Goal: Task Accomplishment & Management: Use online tool/utility

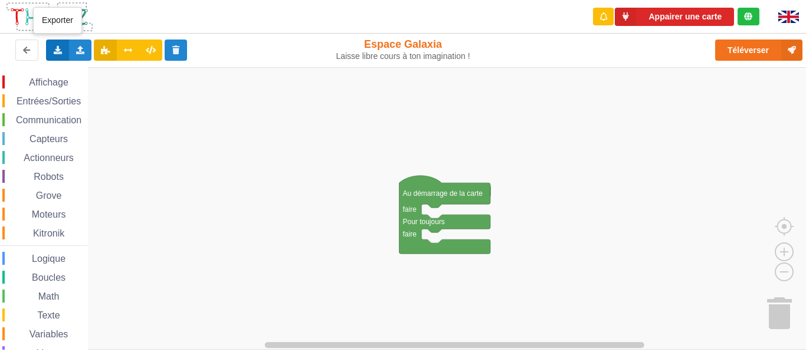
click at [54, 57] on div "Exporter l'assemblage de blocs Exporter l'assemblage de blocs au format Python" at bounding box center [57, 50] width 23 height 21
click at [80, 52] on icon at bounding box center [81, 49] width 10 height 7
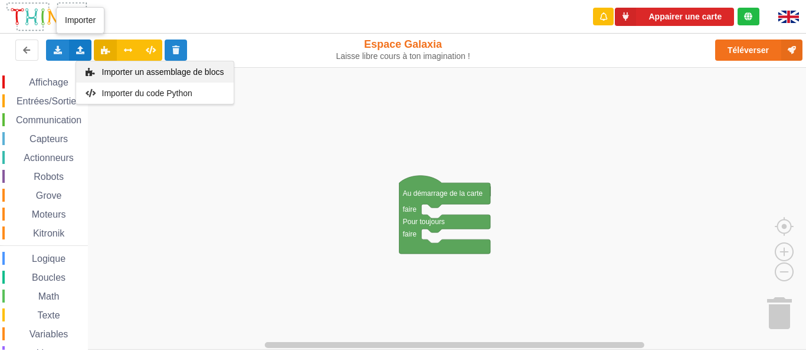
click at [126, 72] on span "Importer un assemblage de blocs" at bounding box center [163, 71] width 122 height 9
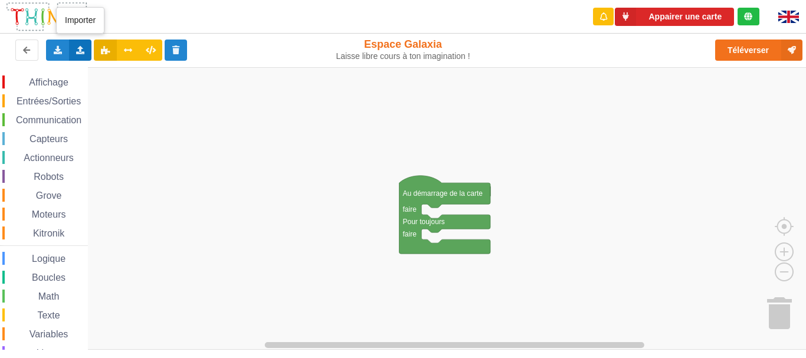
click at [80, 47] on icon at bounding box center [81, 49] width 10 height 7
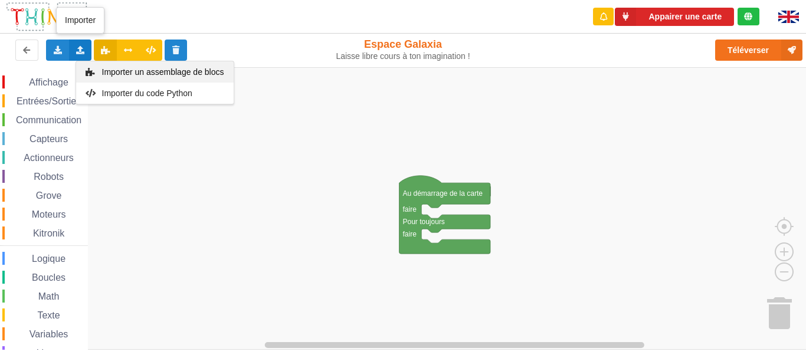
click at [118, 70] on span "Importer un assemblage de blocs" at bounding box center [163, 71] width 122 height 9
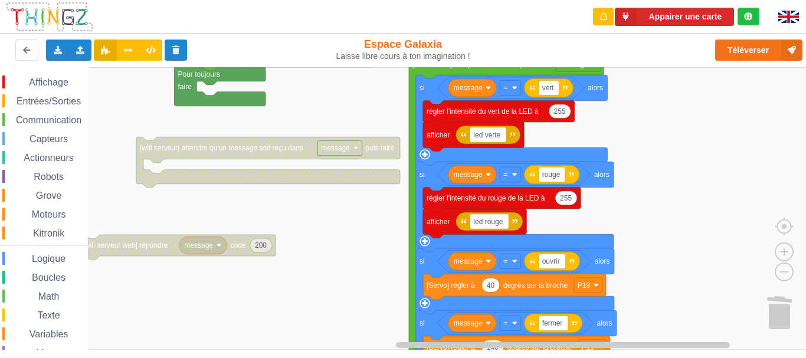
click at [398, 71] on div "Affichage Entrées/Sorties Communication Capteurs Actionneurs Robots Grove Moteu…" at bounding box center [407, 208] width 814 height 283
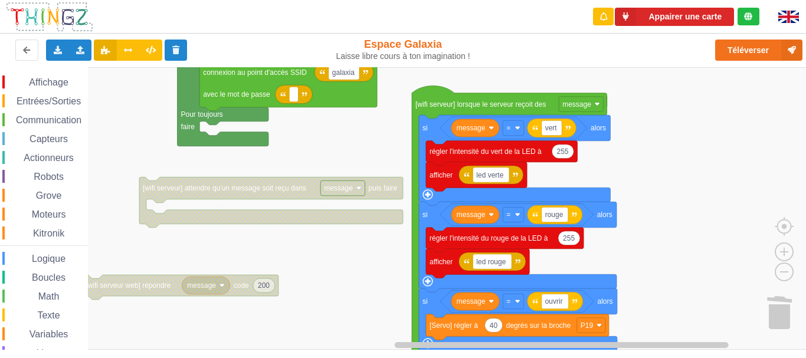
click at [665, 221] on rect "Espace de travail de Blocky" at bounding box center [407, 208] width 814 height 283
click at [698, 14] on button "Appairer une carte" at bounding box center [674, 17] width 119 height 18
click at [699, 18] on button "Appairer une carte" at bounding box center [674, 17] width 119 height 18
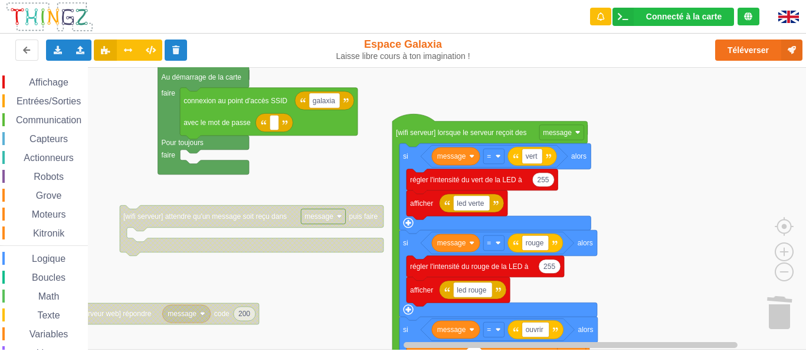
click at [675, 157] on rect "Espace de travail de Blocky" at bounding box center [407, 208] width 814 height 283
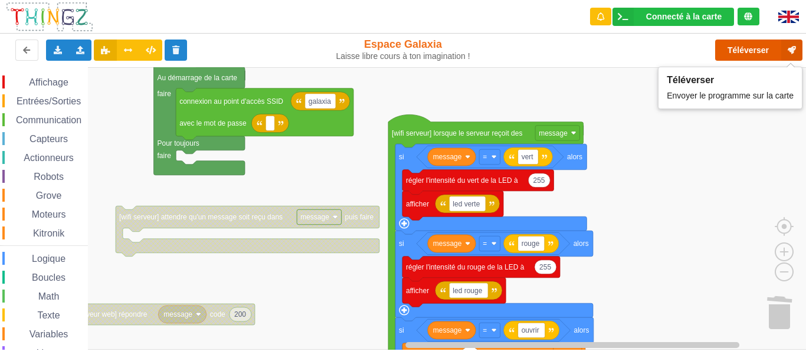
click at [735, 54] on button "Téléverser" at bounding box center [758, 50] width 87 height 21
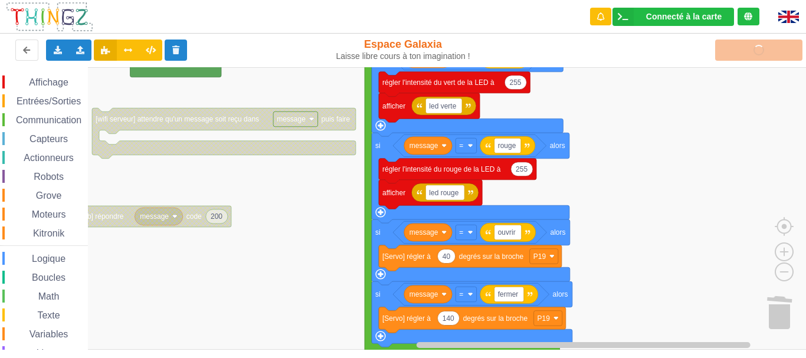
click at [642, 116] on rect "Espace de travail de Blocky" at bounding box center [407, 208] width 814 height 283
click at [48, 125] on span "Communication" at bounding box center [48, 120] width 69 height 10
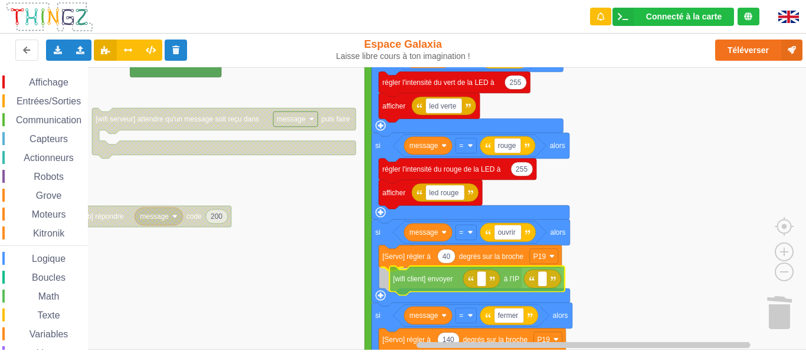
click at [441, 280] on div "Affichage Entrées/Sorties Communication Capteurs Actionneurs Robots Grove Moteu…" at bounding box center [407, 208] width 814 height 283
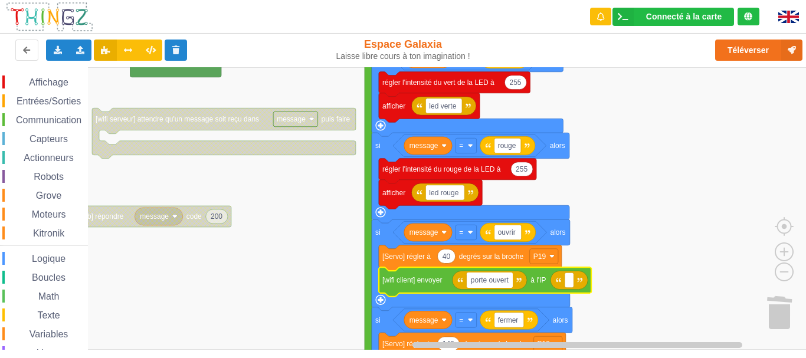
type input "porte ouverte"
click at [579, 276] on rect "Espace de travail de Blocky" at bounding box center [575, 280] width 9 height 15
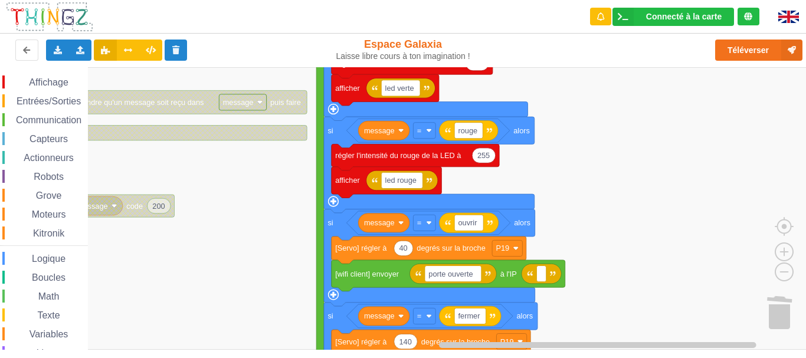
click at [567, 138] on rect "Espace de travail de Blocky" at bounding box center [407, 208] width 814 height 283
click at [538, 273] on rect "Espace de travail de Blocky" at bounding box center [540, 274] width 9 height 16
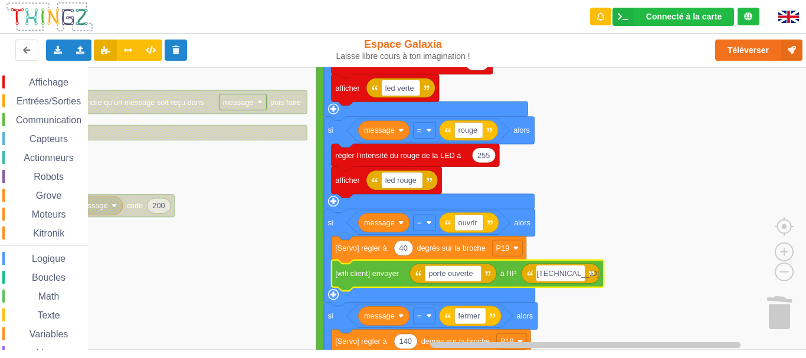
type input "192.168.4.16"
click at [646, 234] on rect "Espace de travail de Blocky" at bounding box center [407, 208] width 814 height 283
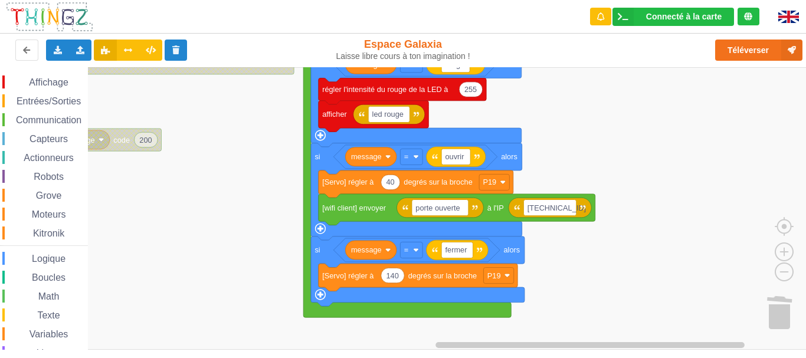
click at [631, 161] on rect "Espace de travail de Blocky" at bounding box center [407, 208] width 814 height 283
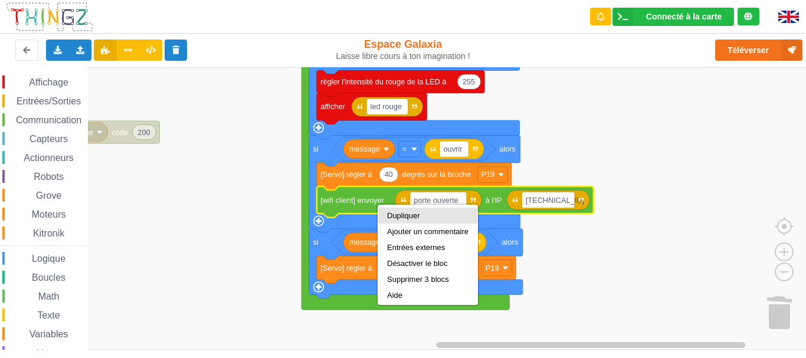
click at [408, 212] on div "Dupliquer" at bounding box center [427, 215] width 81 height 9
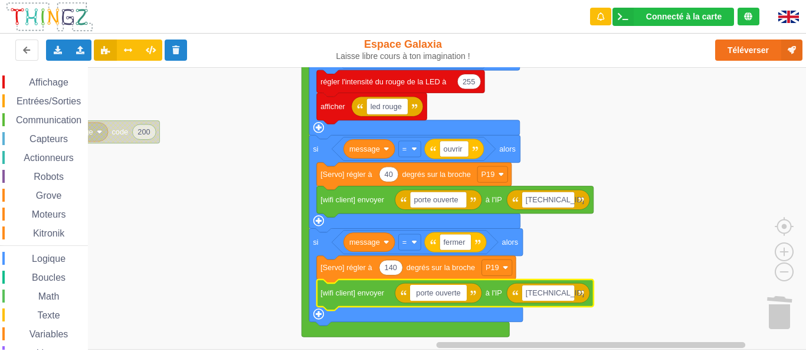
click at [440, 297] on input "porte ouverte" at bounding box center [438, 293] width 57 height 16
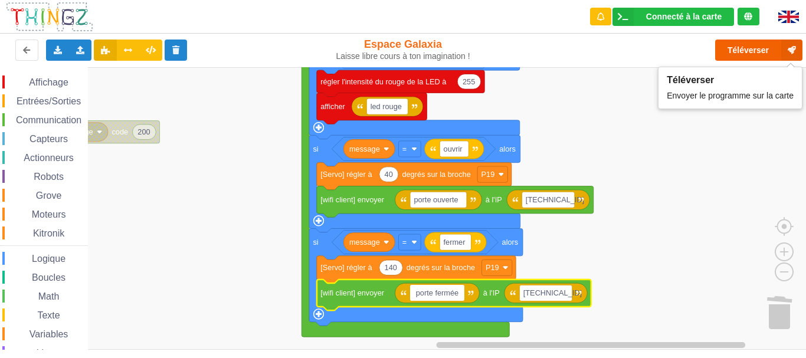
type input "porte fermée"
click at [739, 51] on button "Téléverser" at bounding box center [758, 50] width 87 height 21
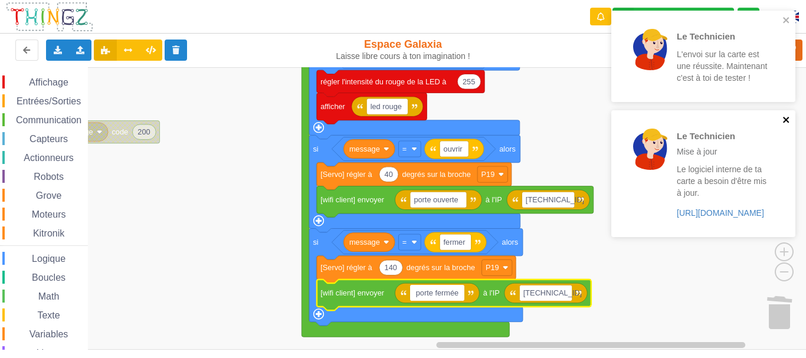
click at [786, 122] on icon "close" at bounding box center [787, 119] width 8 height 9
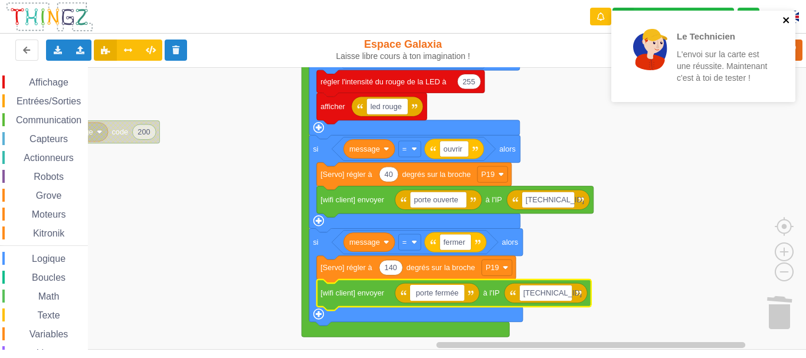
click at [787, 16] on icon "close" at bounding box center [787, 19] width 8 height 9
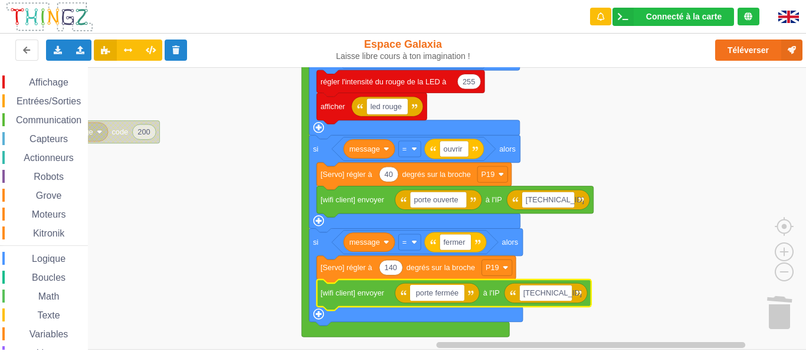
click at [685, 198] on rect "Espace de travail de Blocky" at bounding box center [407, 208] width 814 height 283
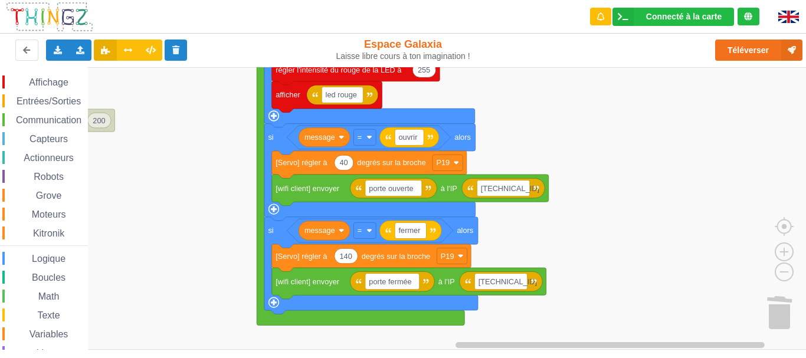
click at [626, 103] on rect "Espace de travail de Blocky" at bounding box center [407, 208] width 814 height 283
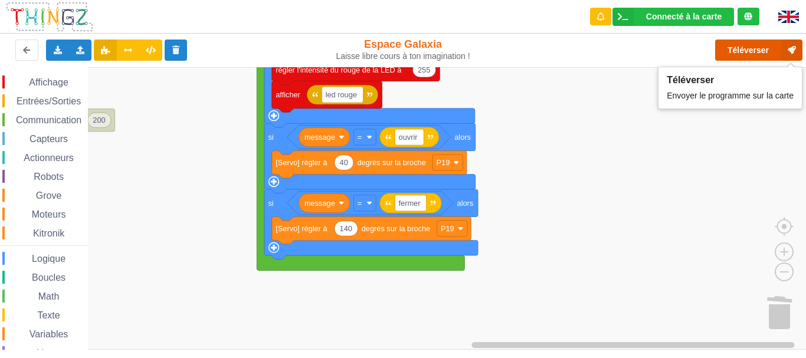
click at [739, 47] on button "Téléverser" at bounding box center [758, 50] width 87 height 21
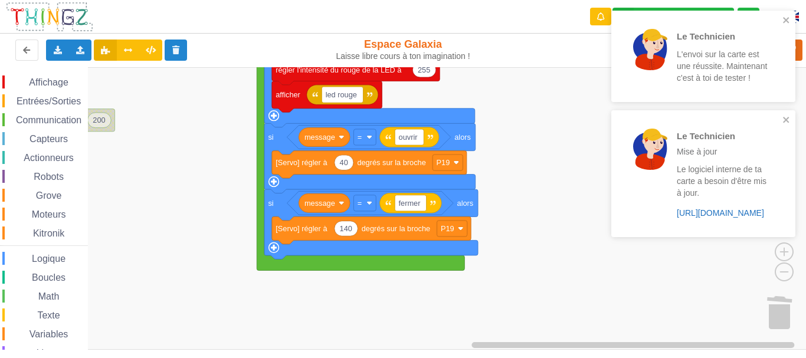
click at [730, 218] on link "https://play.thingz.co/firmware?micropython=0" at bounding box center [720, 212] width 87 height 9
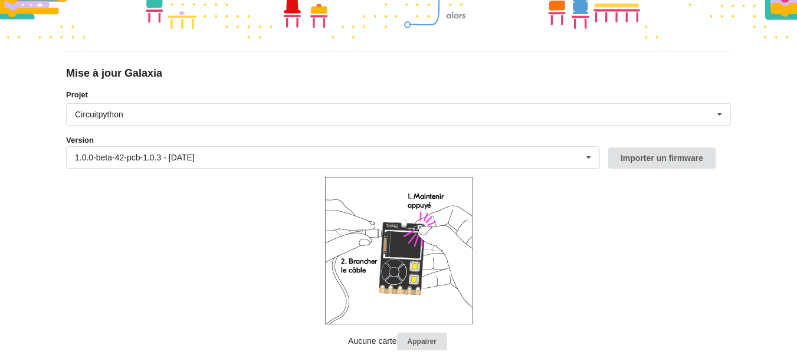
scroll to position [89, 0]
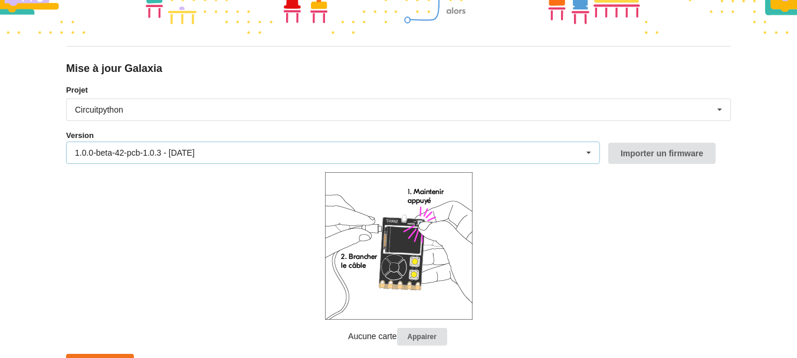
click at [577, 152] on div "1.0.0-beta-42-pcb-1.0.3 - 09/09/2025 1.0.0-beta-42-pcb-1.0.3 - 09/09/2025 1.0.0…" at bounding box center [333, 153] width 534 height 22
click at [627, 184] on form "Projet Circuitpython Micropython Circuitpython Version 1.0.0-beta-42-pcb-1.0.3 …" at bounding box center [398, 230] width 665 height 292
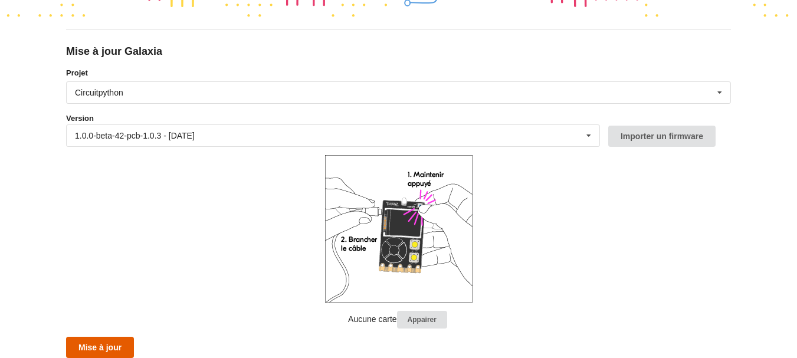
click at [120, 342] on button "Mise à jour" at bounding box center [100, 347] width 68 height 21
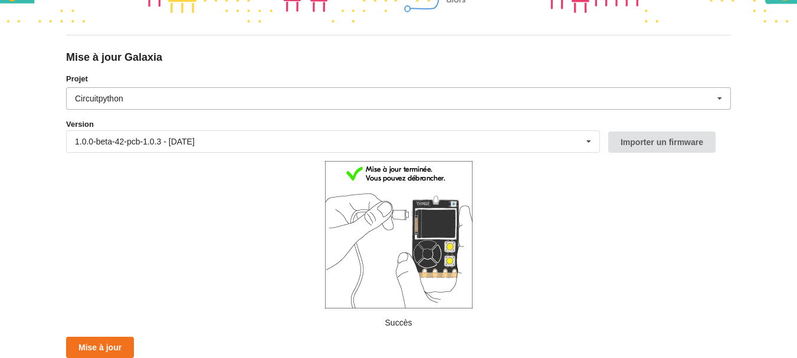
scroll to position [0, 0]
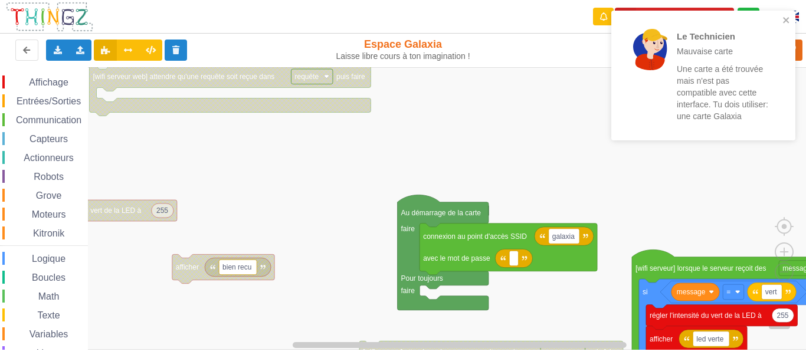
click at [788, 15] on div "Le Technicien Mauvaise carte Une carte a été trouvée mais n'est pas compatible …" at bounding box center [703, 76] width 184 height 130
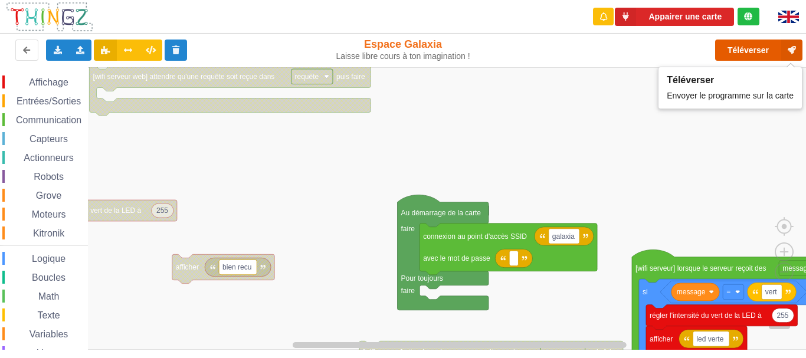
click at [761, 52] on button "Téléverser" at bounding box center [758, 50] width 87 height 21
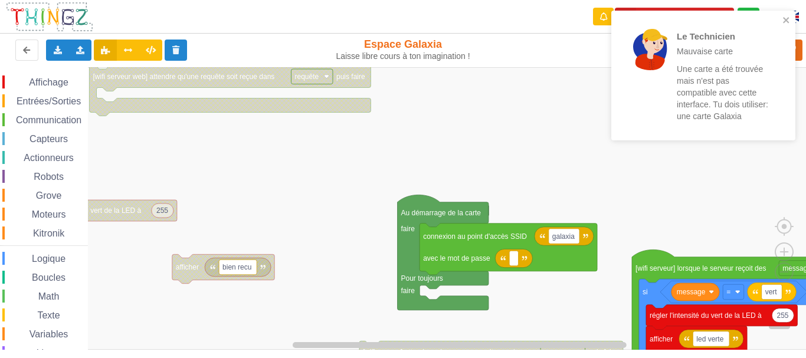
click at [671, 21] on div "Le Technicien Mauvaise carte Une carte a été trouvée mais n'est pas compatible …" at bounding box center [699, 75] width 159 height 113
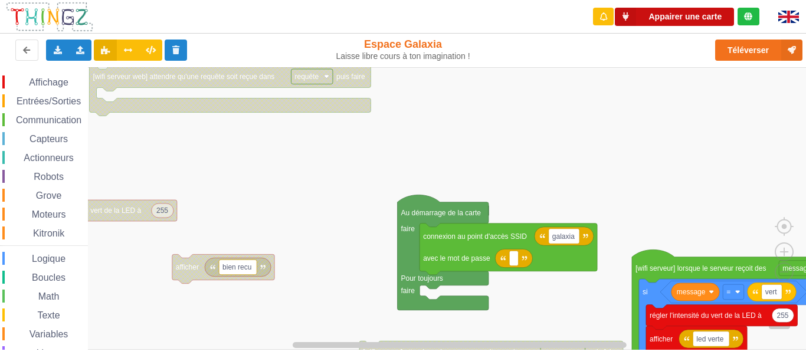
click at [684, 20] on button "Appairer une carte" at bounding box center [674, 17] width 119 height 18
click at [674, 18] on button "Appairer une carte" at bounding box center [674, 17] width 119 height 18
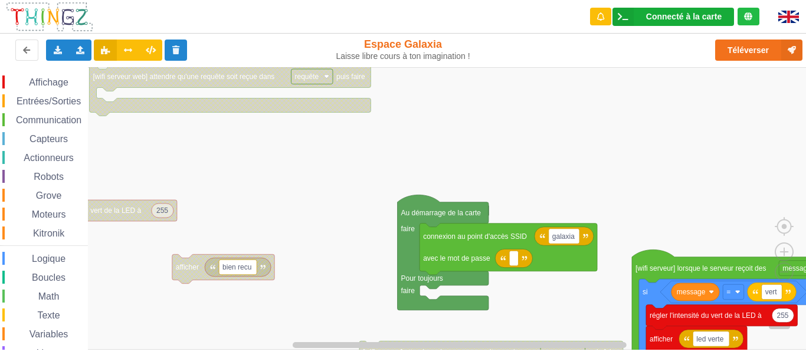
click at [671, 17] on div "Connecté à la carte" at bounding box center [684, 16] width 76 height 8
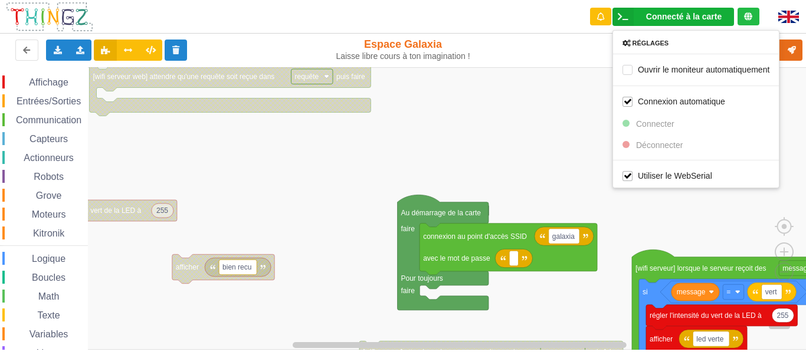
click at [577, 123] on rect "Espace de travail de Blocky" at bounding box center [407, 208] width 814 height 283
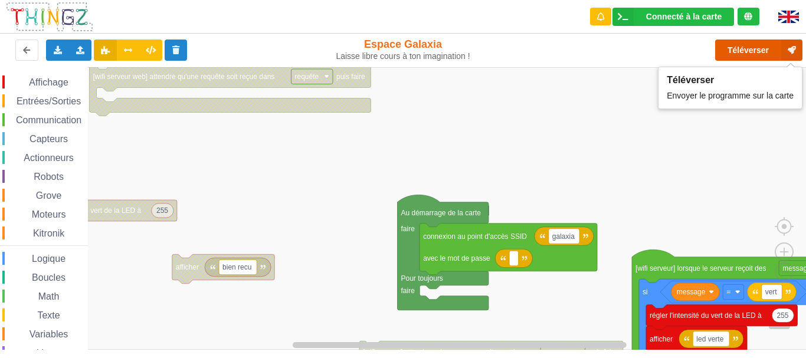
click at [733, 50] on button "Téléverser" at bounding box center [758, 50] width 87 height 21
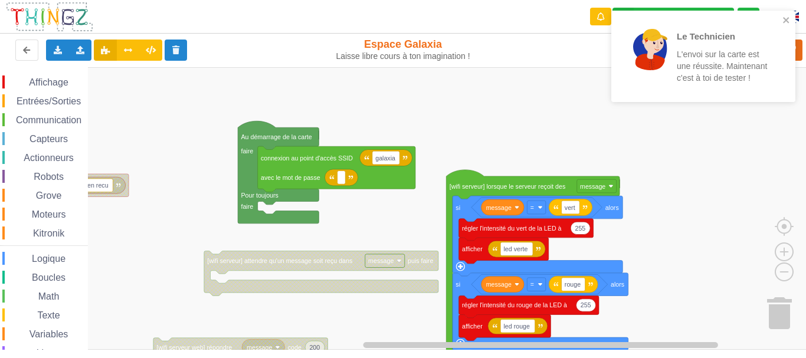
click at [462, 81] on div "Affichage Entrées/Sorties Communication Capteurs Actionneurs Robots Grove Moteu…" at bounding box center [407, 208] width 814 height 283
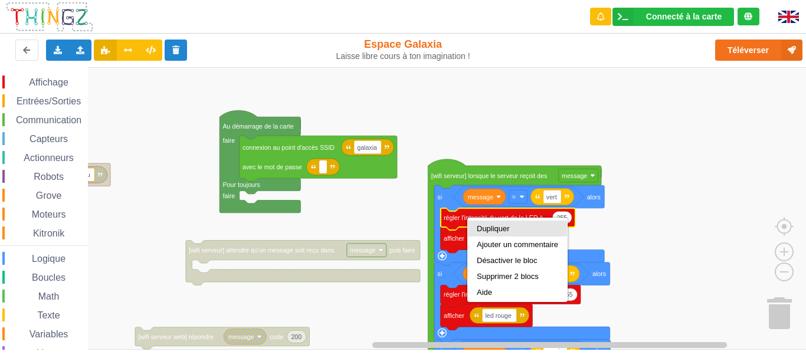
click at [492, 229] on div "Dupliquer" at bounding box center [517, 228] width 81 height 9
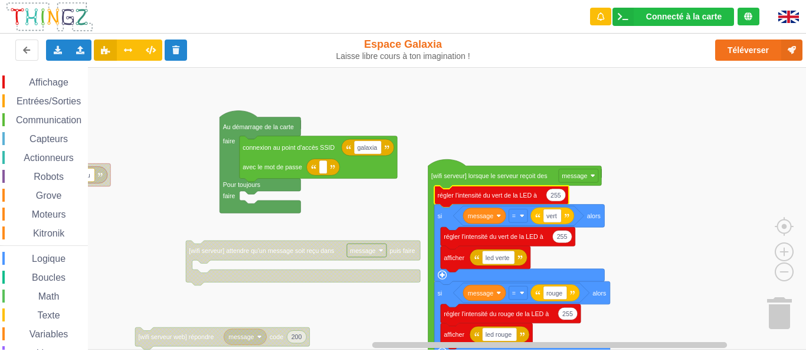
click at [557, 197] on text "255" at bounding box center [556, 194] width 11 height 7
type input "0"
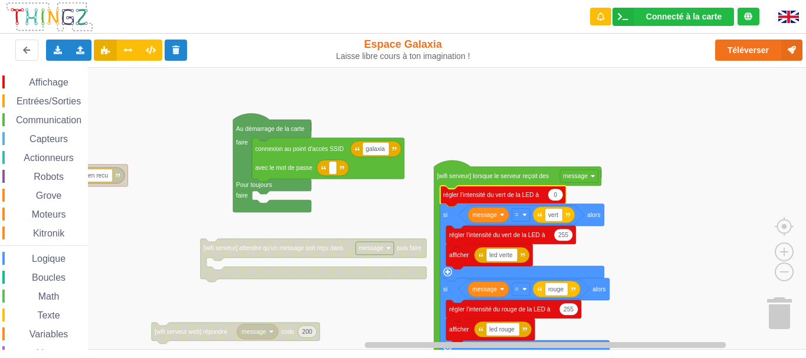
click at [60, 81] on span "Affichage" at bounding box center [48, 82] width 42 height 10
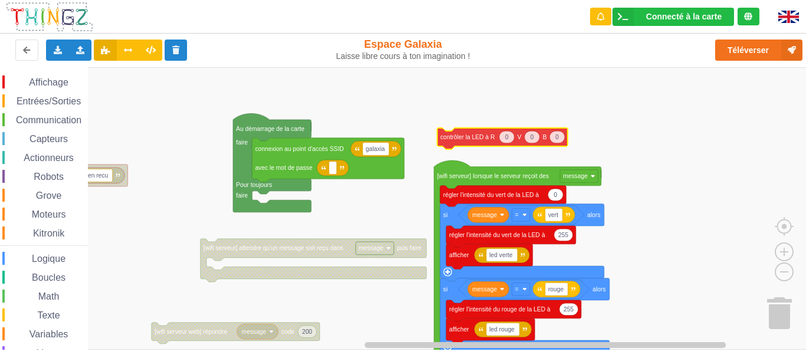
click at [487, 139] on div "Affichage Entrées/Sorties Communication Capteurs Actionneurs Robots Grove Moteu…" at bounding box center [407, 208] width 814 height 283
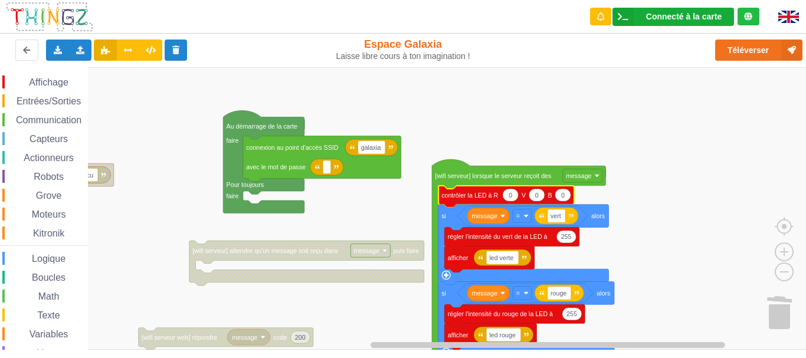
click at [673, 21] on div "Connecté à la carte" at bounding box center [684, 16] width 76 height 8
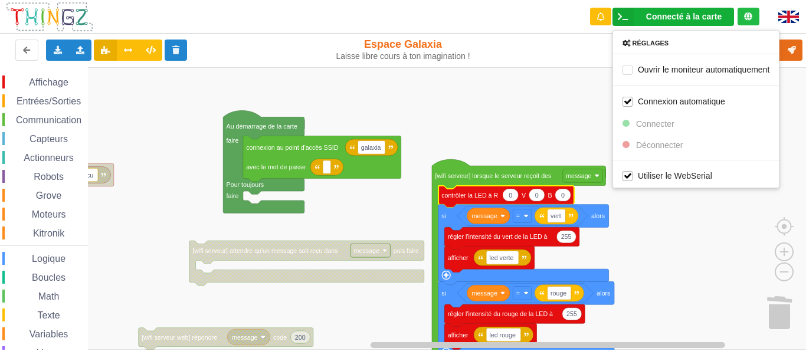
click at [803, 215] on rect "Espace de travail de Blocky" at bounding box center [407, 208] width 814 height 283
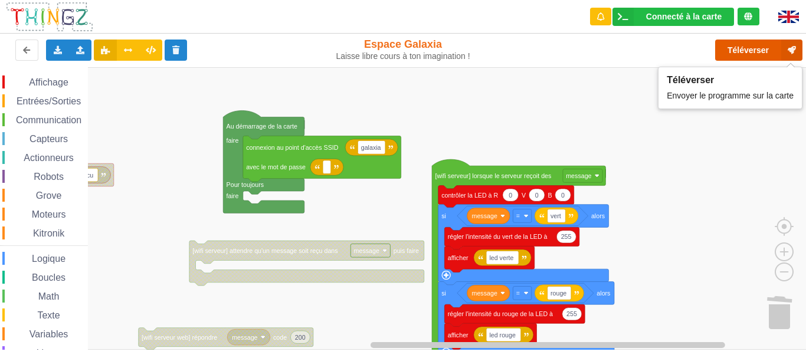
click at [750, 54] on button "Téléverser" at bounding box center [758, 50] width 87 height 21
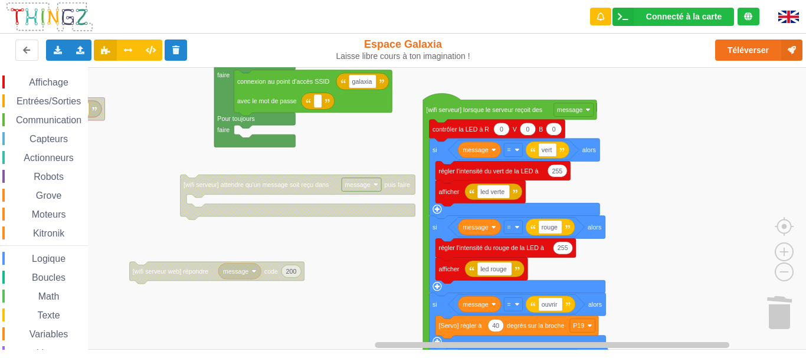
click at [617, 191] on div "Affichage Entrées/Sorties Communication Capteurs Actionneurs Robots Grove Moteu…" at bounding box center [407, 208] width 814 height 283
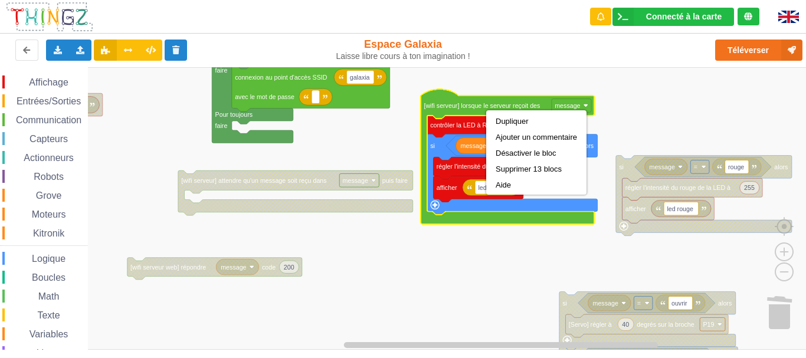
click at [495, 112] on div "Dupliquer Ajouter un commentaire Désactiver le bloc Supprimer 13 blocs Aide" at bounding box center [536, 152] width 100 height 84
click at [499, 119] on div "Dupliquer" at bounding box center [536, 121] width 81 height 9
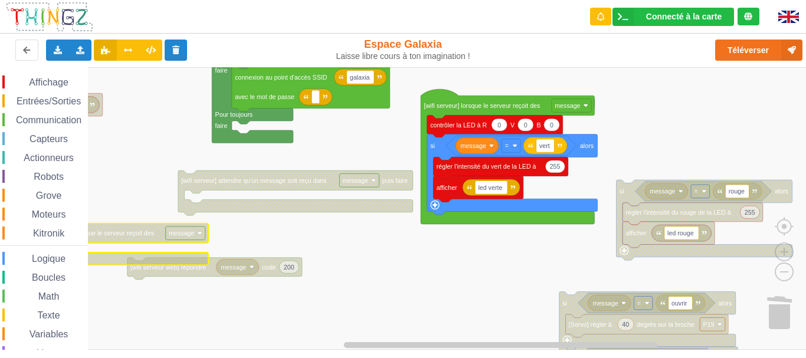
click at [61, 118] on span "Communication" at bounding box center [48, 120] width 69 height 10
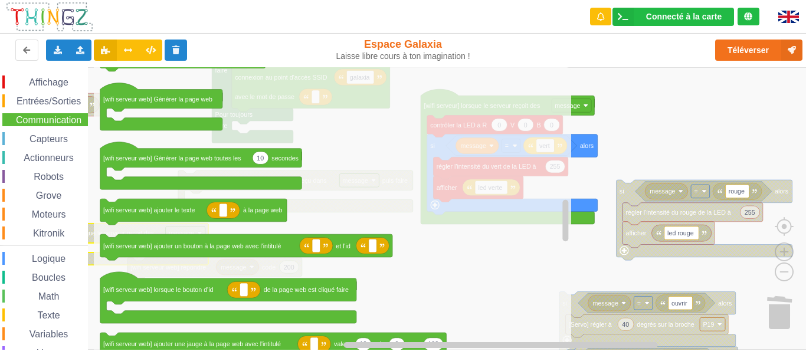
click at [594, 260] on rect "Espace de travail de Blocky" at bounding box center [407, 208] width 814 height 283
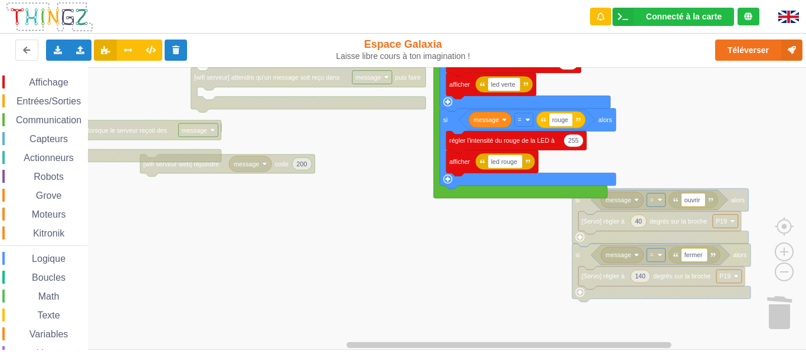
click at [659, 111] on rect "Espace de travail de Blocky" at bounding box center [407, 208] width 814 height 283
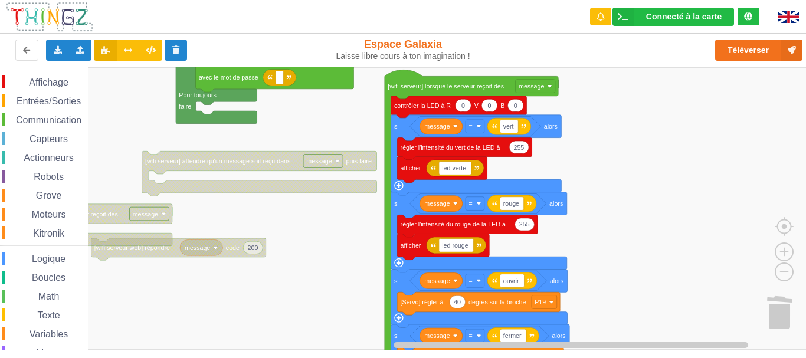
click at [587, 261] on rect "Espace de travail de Blocky" at bounding box center [407, 208] width 814 height 283
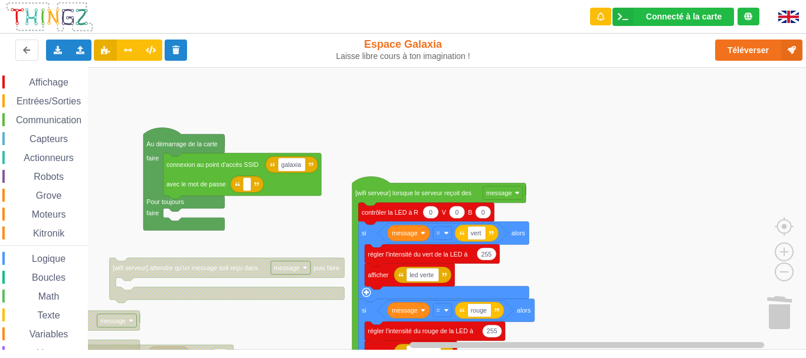
click at [564, 267] on div "Affichage Entrées/Sorties Communication Capteurs Actionneurs Robots Grove Moteu…" at bounding box center [407, 208] width 814 height 283
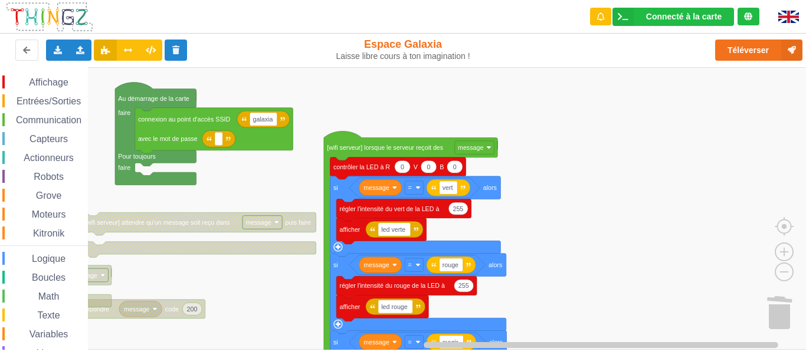
click at [519, 197] on div "Affichage Entrées/Sorties Communication Capteurs Actionneurs Robots Grove Moteu…" at bounding box center [407, 208] width 814 height 283
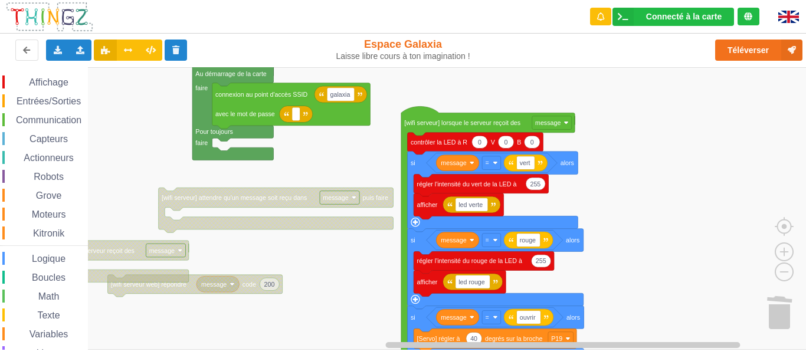
click at [283, 253] on rect "Espace de travail de Blocky" at bounding box center [407, 208] width 814 height 283
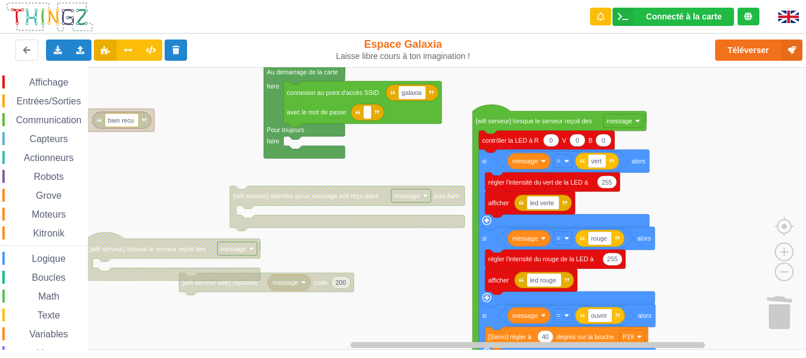
click at [289, 308] on rect "Espace de travail de Blocky" at bounding box center [407, 208] width 814 height 283
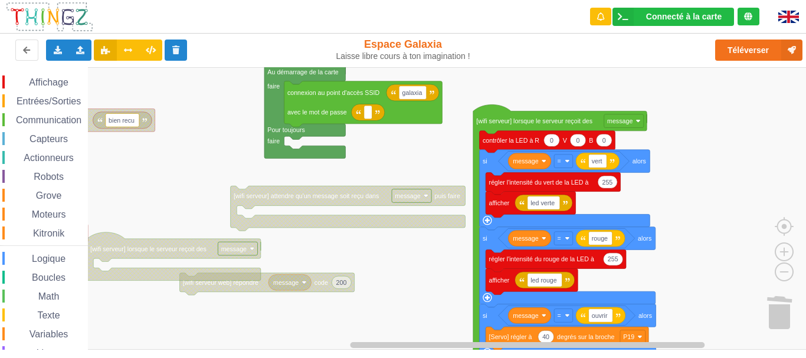
click at [289, 307] on rect "Espace de travail de Blocky" at bounding box center [407, 208] width 814 height 283
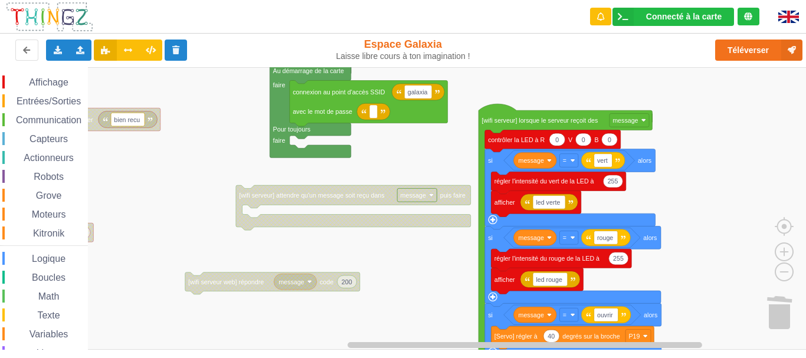
click at [123, 218] on div "Affichage Entrées/Sorties Communication Capteurs Actionneurs Robots Grove Moteu…" at bounding box center [407, 208] width 814 height 283
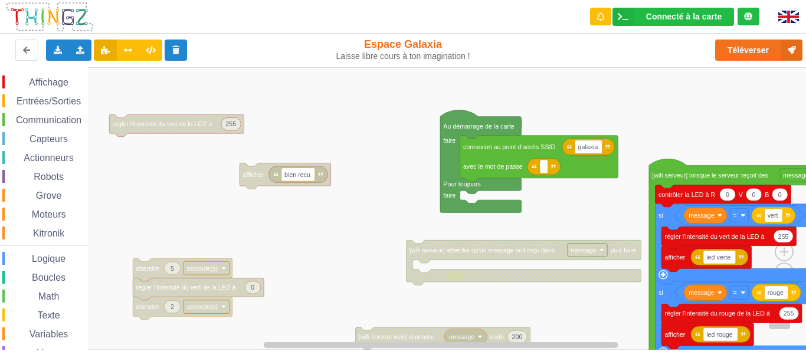
click at [259, 240] on div "Affichage Entrées/Sorties Communication Capteurs Actionneurs Robots Grove Moteu…" at bounding box center [407, 208] width 814 height 283
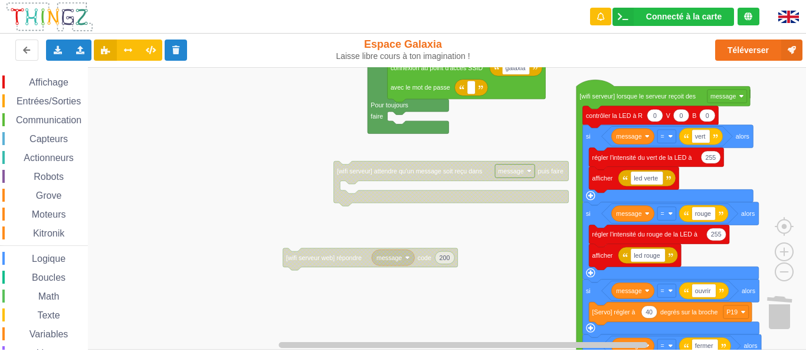
click at [124, 143] on rect "Espace de travail de Blocky" at bounding box center [407, 208] width 814 height 283
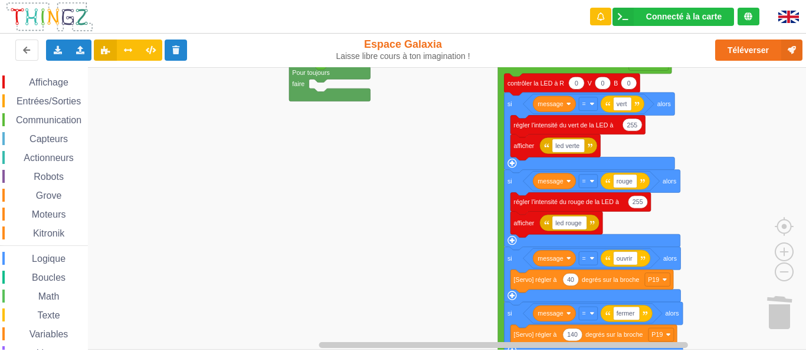
click at [229, 251] on rect "Espace de travail de Blocky" at bounding box center [407, 208] width 814 height 283
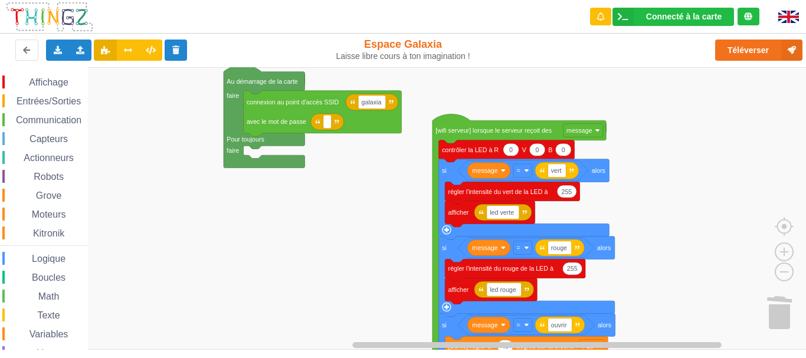
click at [42, 116] on span "Communication" at bounding box center [48, 120] width 69 height 10
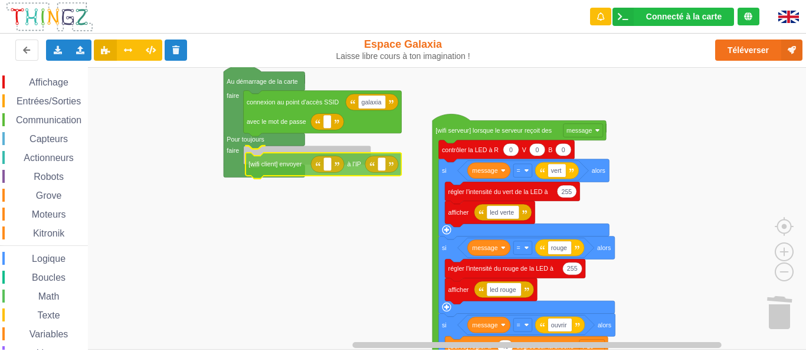
click at [281, 166] on div "Affichage Entrées/Sorties Communication Capteurs Actionneurs Robots Grove Moteu…" at bounding box center [407, 208] width 814 height 283
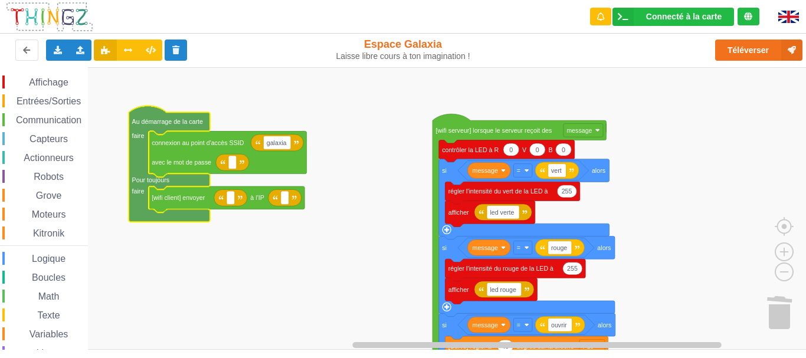
click at [77, 101] on span "Entrées/Sorties" at bounding box center [49, 101] width 68 height 10
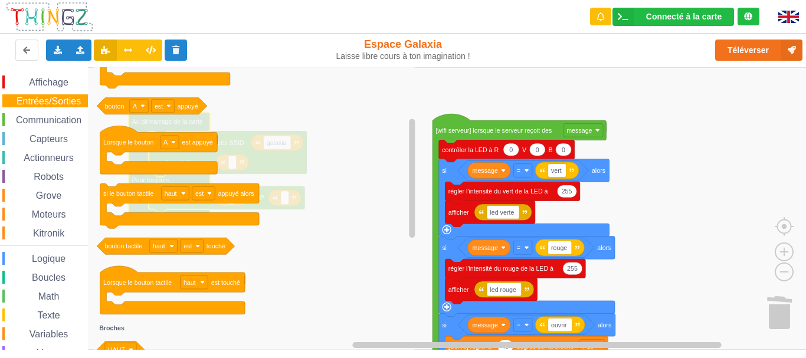
click at [50, 130] on div "Affichage Entrées/Sorties Communication Capteurs Actionneurs Robots Grove Moteu…" at bounding box center [44, 243] width 88 height 335
click at [47, 136] on span "Capteurs" at bounding box center [49, 139] width 42 height 10
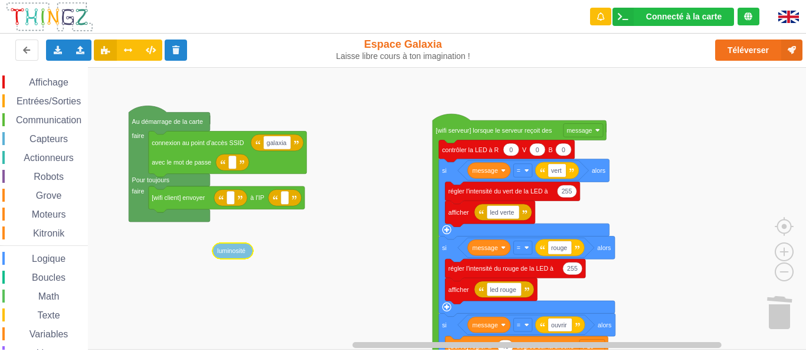
click at [221, 253] on div "Affichage Entrées/Sorties Communication Capteurs Actionneurs Robots Grove Moteu…" at bounding box center [407, 208] width 814 height 283
click at [61, 129] on div "Affichage Entrées/Sorties Communication Capteurs Actionneurs Robots Grove Moteu…" at bounding box center [44, 243] width 88 height 335
click at [61, 125] on div "Communication" at bounding box center [45, 119] width 86 height 13
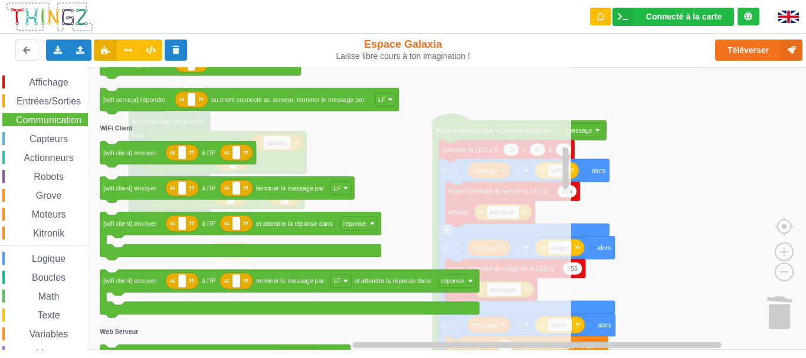
click at [319, 318] on icon "Espace de travail de Blocky" at bounding box center [332, 208] width 477 height 283
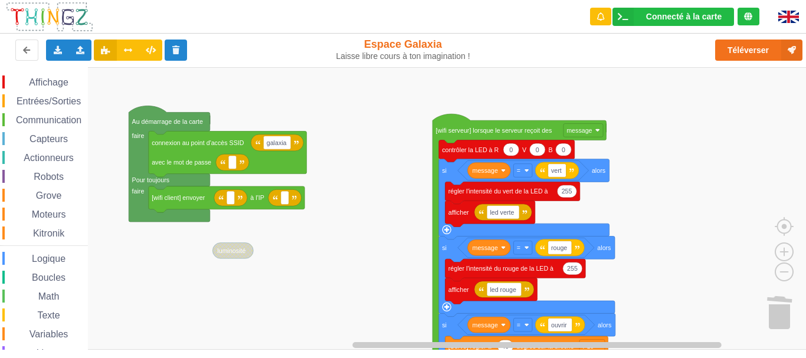
click at [672, 334] on rect "Espace de travail de Blocky" at bounding box center [407, 208] width 814 height 283
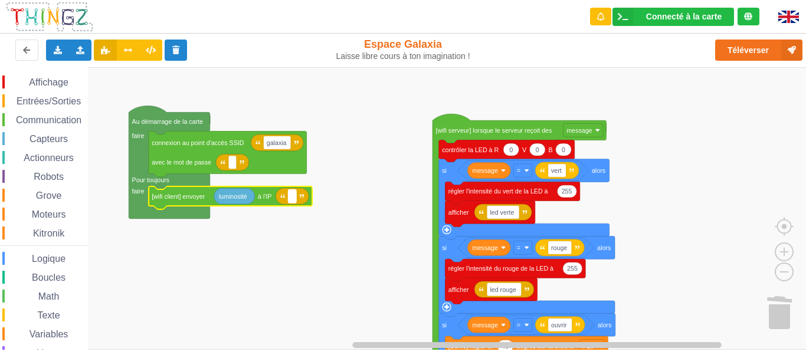
click at [292, 197] on text "Espace de travail de Blocky" at bounding box center [293, 196] width 2 height 7
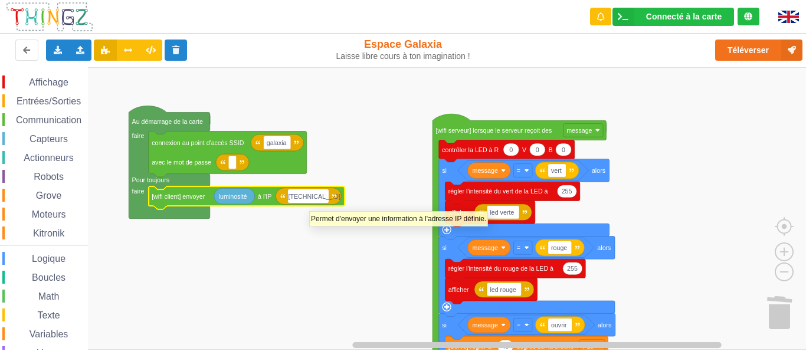
type input "192.168.4.16"
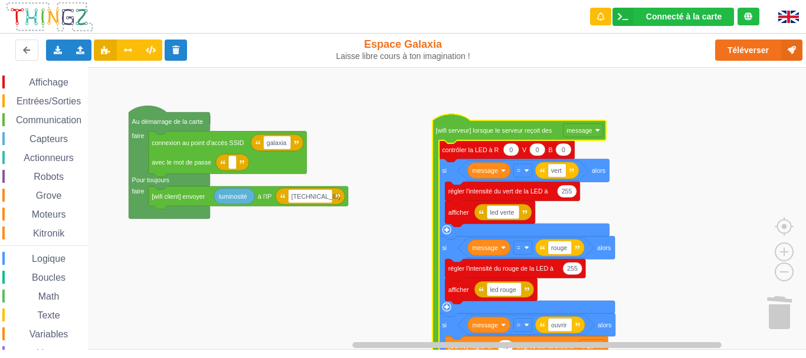
click at [697, 199] on rect "Espace de travail de Blocky" at bounding box center [407, 208] width 814 height 283
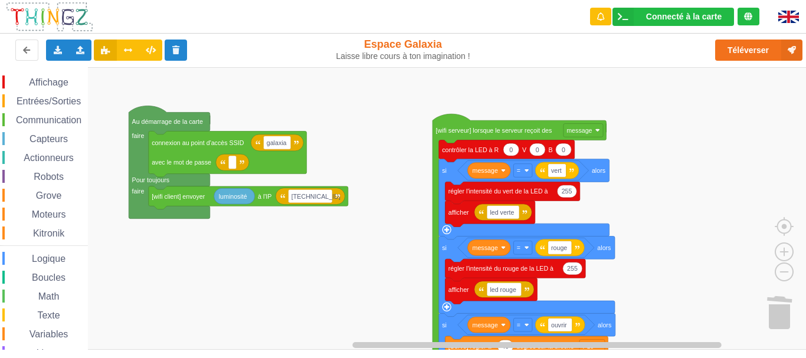
click at [50, 113] on div "Communication" at bounding box center [45, 119] width 86 height 13
click at [675, 192] on rect "Espace de travail de Blocky" at bounding box center [407, 208] width 814 height 283
click at [51, 122] on span "Communication" at bounding box center [48, 120] width 69 height 10
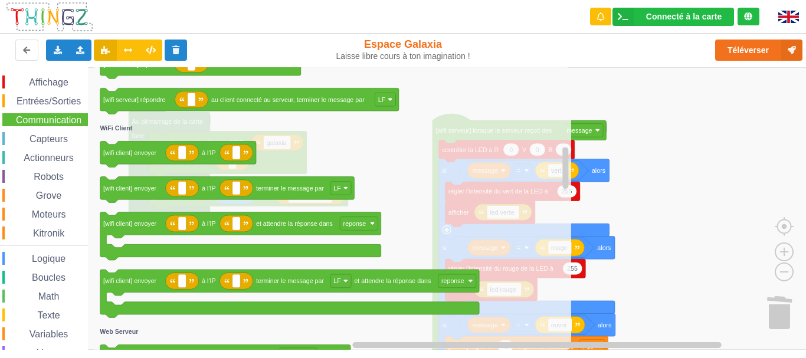
click at [57, 331] on span "Variables" at bounding box center [49, 334] width 42 height 10
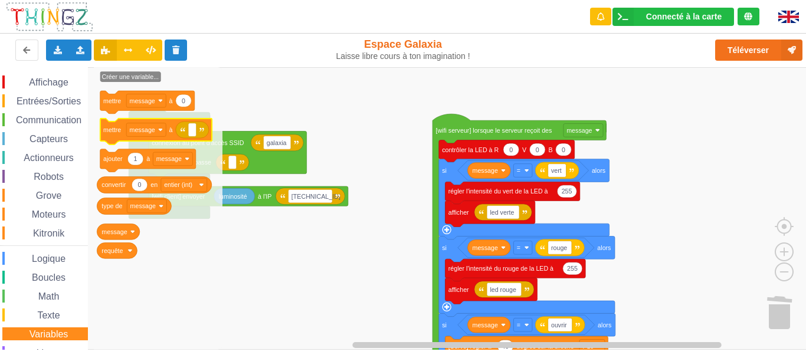
click at [113, 135] on icon "Espace de travail de Blocky" at bounding box center [156, 132] width 112 height 26
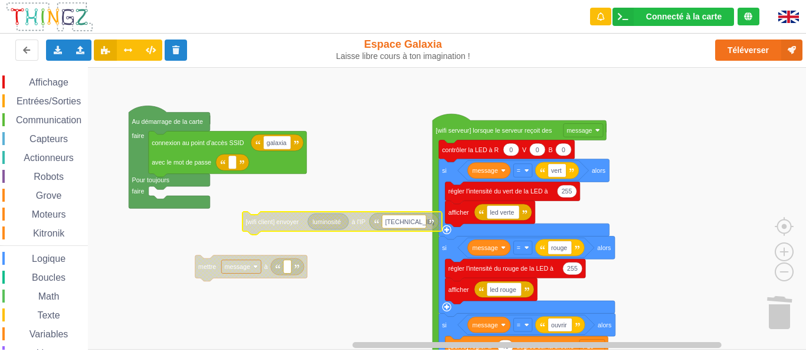
click at [55, 130] on div "Affichage Entrées/Sorties Communication Capteurs Actionneurs Robots Grove Moteu…" at bounding box center [44, 243] width 88 height 335
click at [55, 140] on span "Capteurs" at bounding box center [49, 139] width 42 height 10
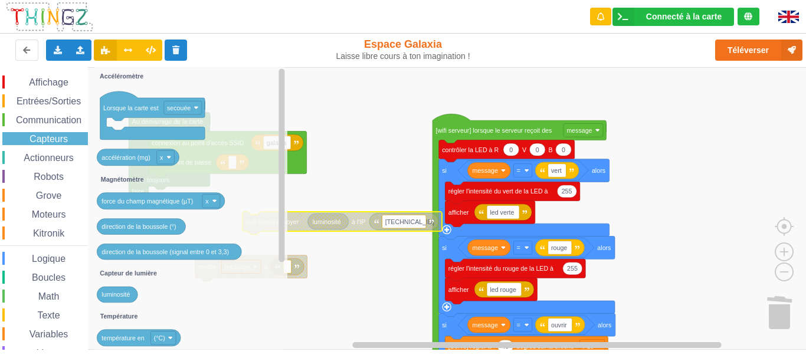
click at [66, 103] on span "Entrées/Sorties" at bounding box center [49, 101] width 68 height 10
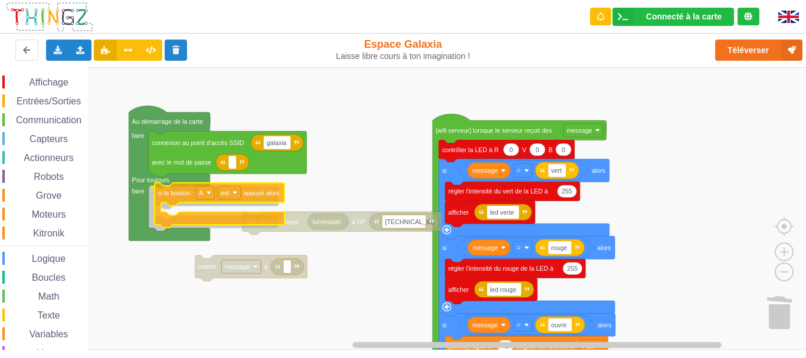
click at [174, 186] on div "Affichage Entrées/Sorties Communication Capteurs Actionneurs Robots Grove Moteu…" at bounding box center [407, 208] width 814 height 283
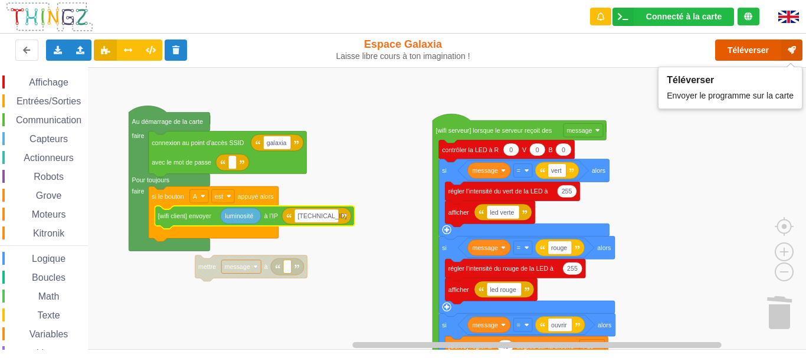
click at [744, 44] on button "Téléverser" at bounding box center [758, 50] width 87 height 21
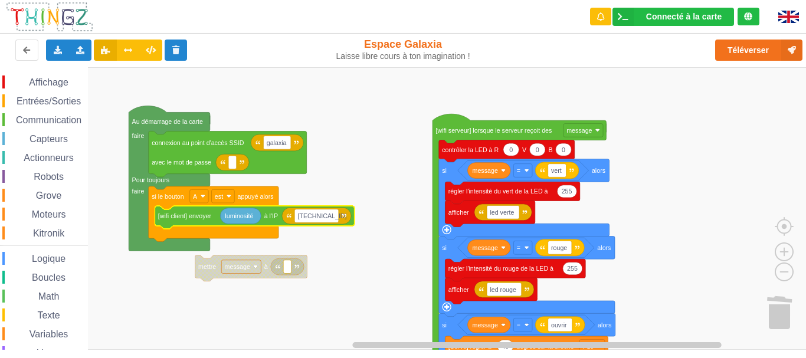
click at [44, 122] on span "Communication" at bounding box center [48, 120] width 69 height 10
click at [77, 225] on div "Affichage Entrées/Sorties Communication Capteurs Actionneurs Robots Grove Moteu…" at bounding box center [407, 208] width 814 height 283
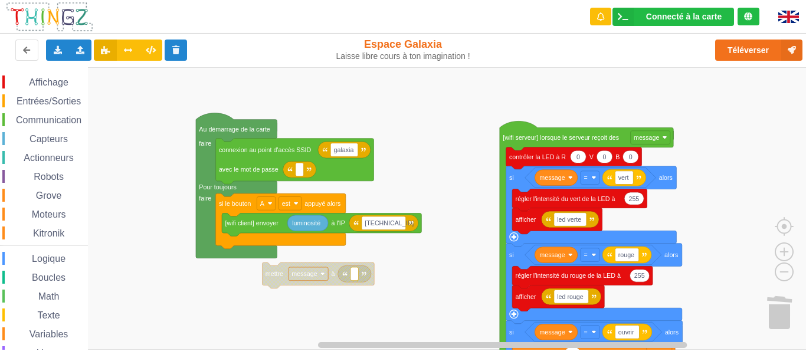
click at [188, 237] on rect "Espace de travail de Blocky" at bounding box center [407, 208] width 814 height 283
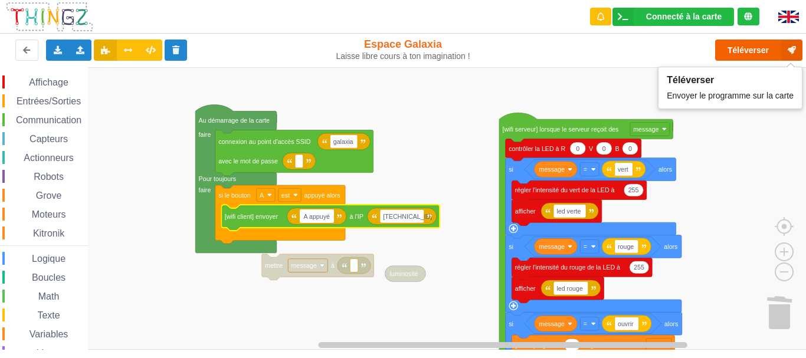
type input "A appuyé"
click at [744, 50] on button "Téléverser" at bounding box center [758, 50] width 87 height 21
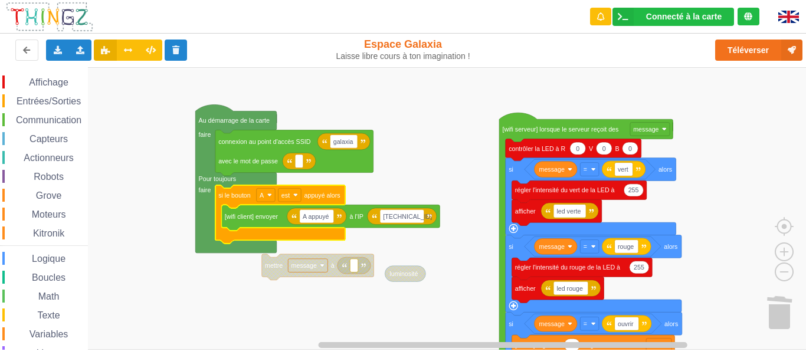
click at [241, 198] on text "si le bouton" at bounding box center [234, 195] width 32 height 7
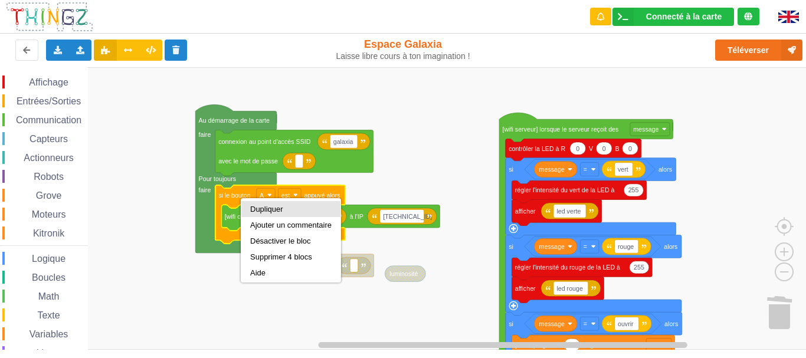
click at [263, 211] on div "Dupliquer" at bounding box center [290, 209] width 81 height 9
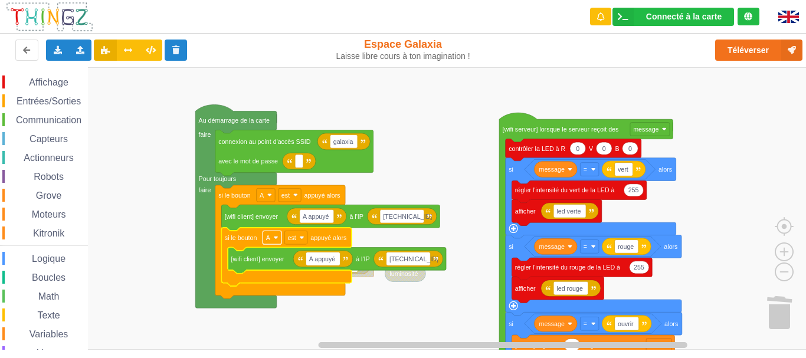
click at [270, 237] on text "A" at bounding box center [268, 237] width 5 height 7
click at [266, 274] on div "B" at bounding box center [272, 280] width 54 height 16
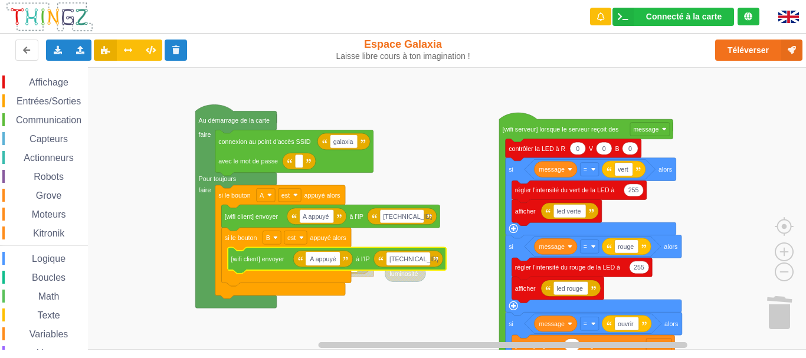
click at [315, 260] on input "A appuyé" at bounding box center [323, 259] width 34 height 14
type input "B appuyé"
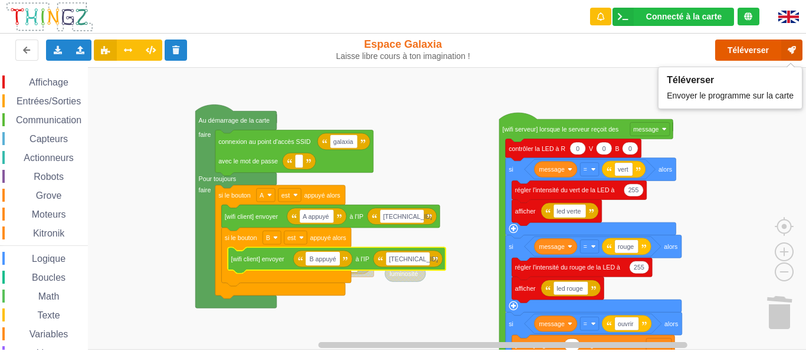
click at [752, 46] on button "Téléverser" at bounding box center [758, 50] width 87 height 21
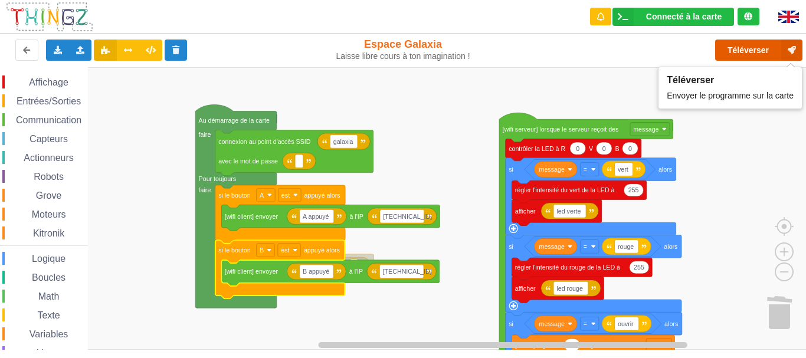
click at [732, 54] on button "Téléverser" at bounding box center [758, 50] width 87 height 21
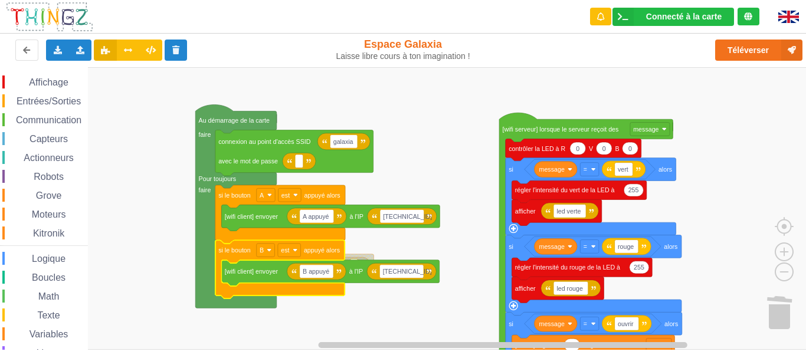
click at [64, 102] on span "Entrées/Sorties" at bounding box center [49, 101] width 68 height 10
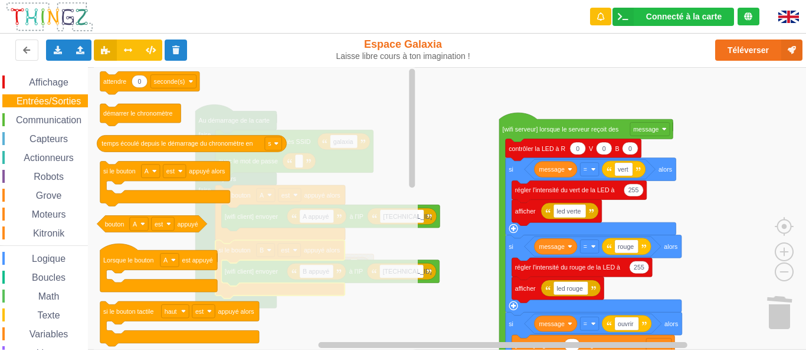
click at [64, 102] on span "Entrées/Sorties" at bounding box center [49, 101] width 68 height 10
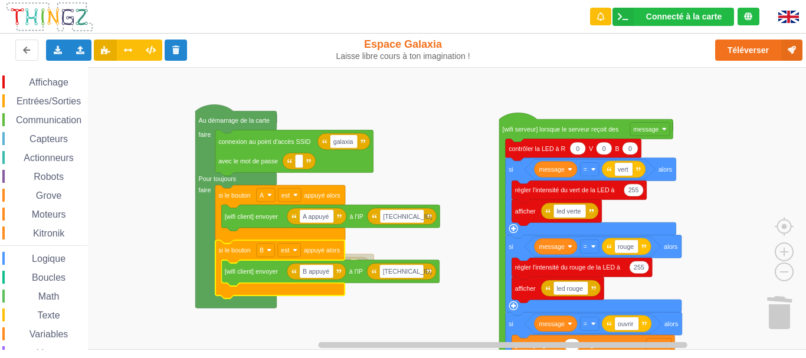
click at [64, 102] on span "Entrées/Sorties" at bounding box center [49, 101] width 68 height 10
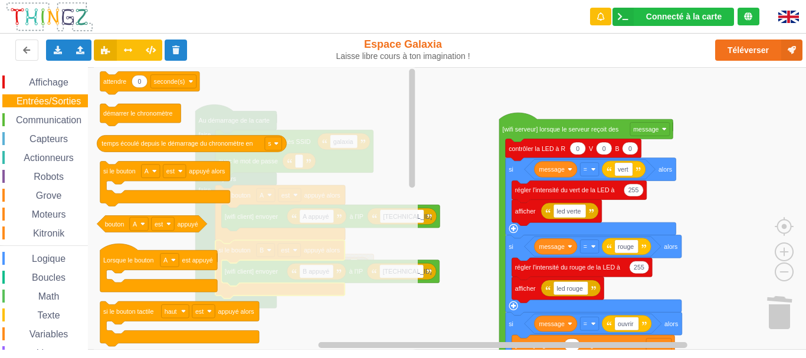
click at [57, 142] on span "Capteurs" at bounding box center [49, 139] width 42 height 10
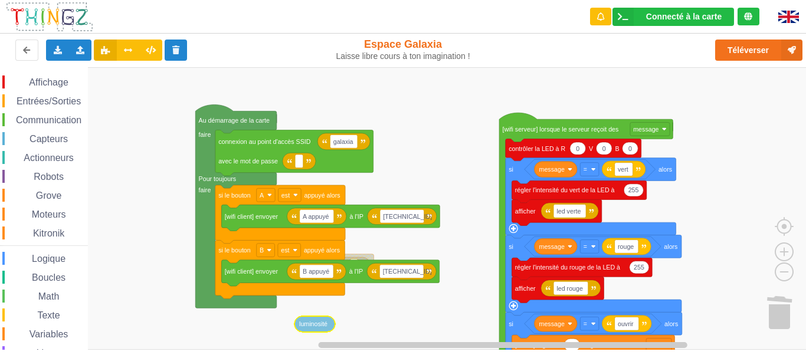
click at [320, 325] on div "Affichage Entrées/Sorties Communication Capteurs Actionneurs Robots Grove Moteu…" at bounding box center [407, 208] width 814 height 283
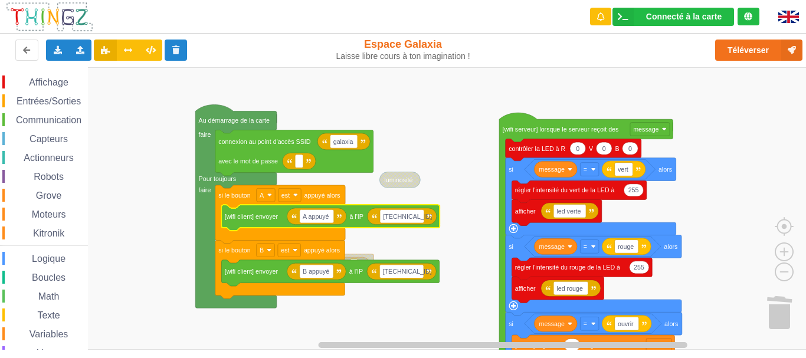
click at [53, 271] on div "Boucles" at bounding box center [45, 277] width 86 height 13
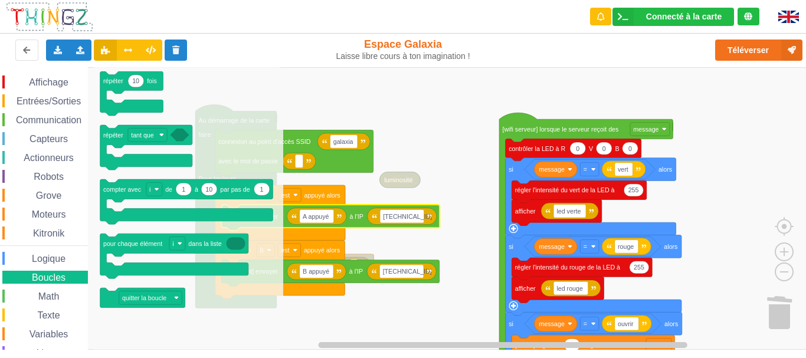
click at [59, 339] on div "Variables" at bounding box center [45, 334] width 86 height 13
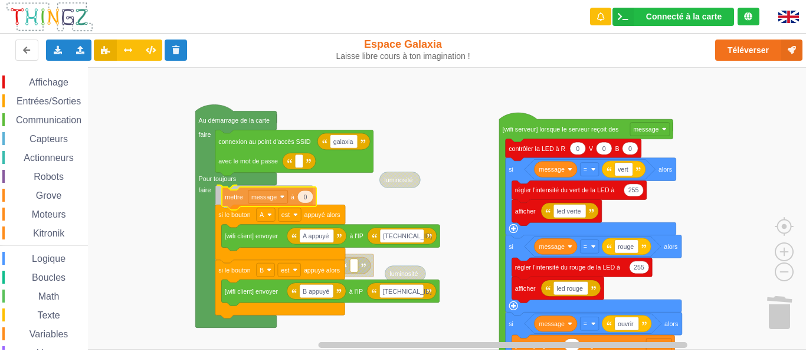
click at [237, 202] on div "Affichage Entrées/Sorties Communication Capteurs Actionneurs Robots Grove Moteu…" at bounding box center [407, 208] width 814 height 283
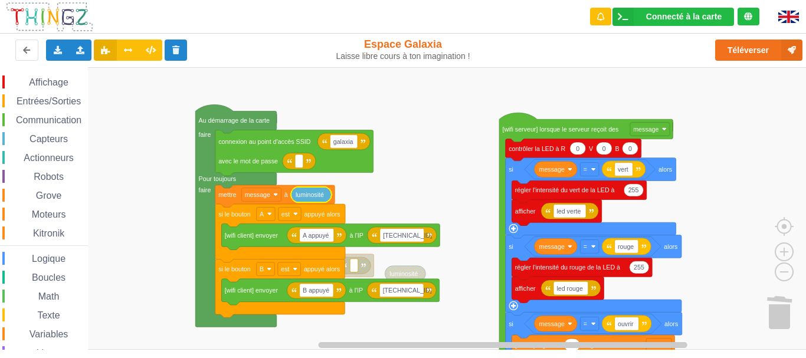
click at [55, 316] on span "Texte" at bounding box center [48, 315] width 26 height 10
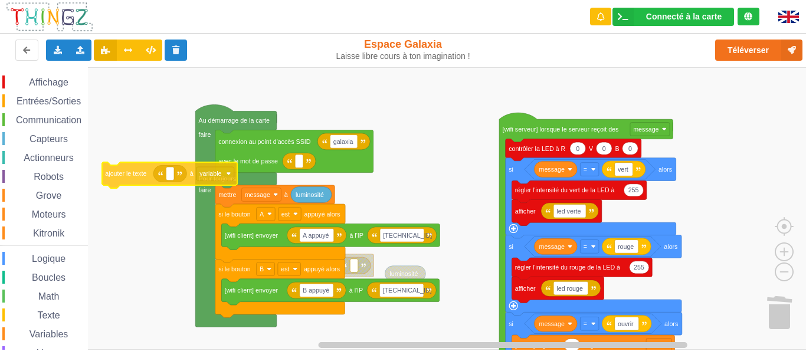
click at [126, 181] on div "Affichage Entrées/Sorties Communication Capteurs Actionneurs Robots Grove Moteu…" at bounding box center [407, 208] width 814 height 283
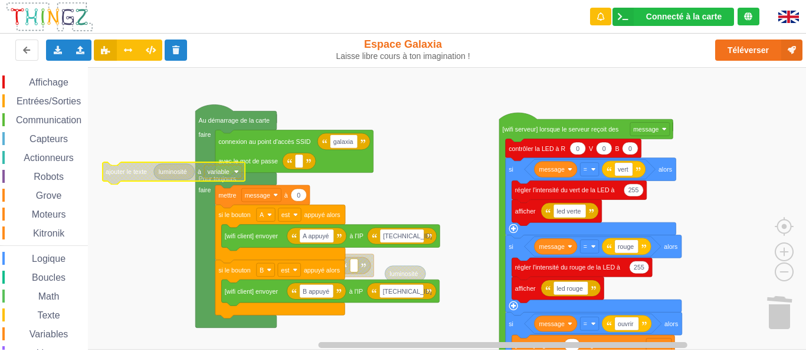
click at [218, 172] on text "variable" at bounding box center [218, 171] width 22 height 7
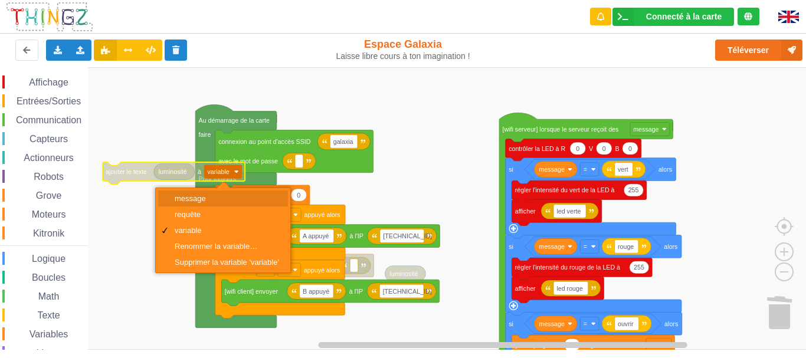
click at [199, 197] on div "message" at bounding box center [227, 198] width 104 height 9
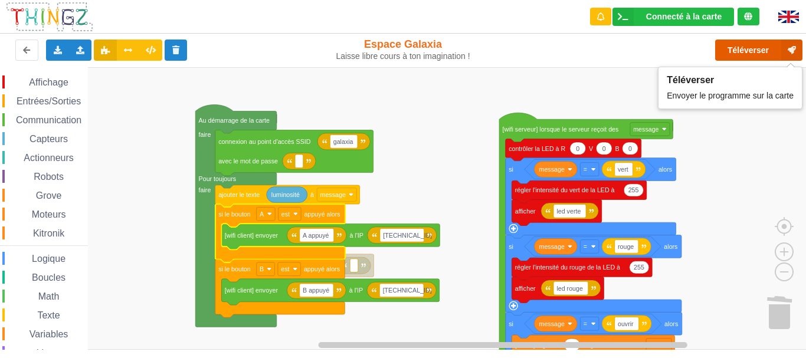
click at [763, 54] on button "Téléverser" at bounding box center [758, 50] width 87 height 21
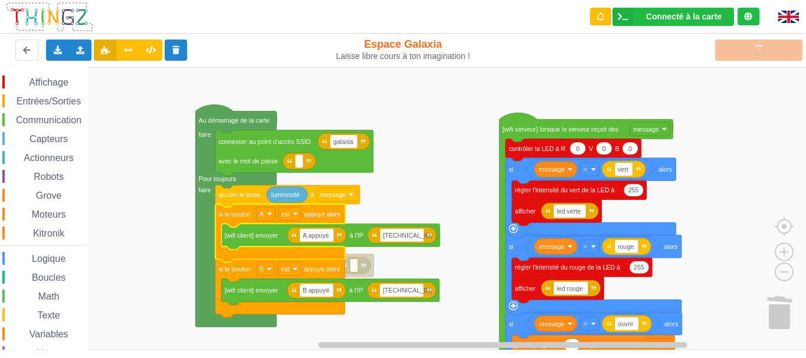
click at [45, 330] on span "Variables" at bounding box center [49, 334] width 42 height 10
click at [323, 237] on div "Affichage Entrées/Sorties Communication Capteurs Actionneurs Robots Grove Moteu…" at bounding box center [407, 208] width 814 height 283
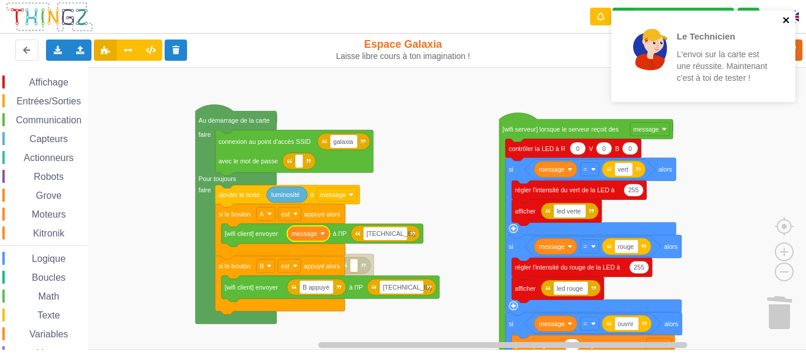
click at [786, 22] on icon "close" at bounding box center [787, 19] width 8 height 9
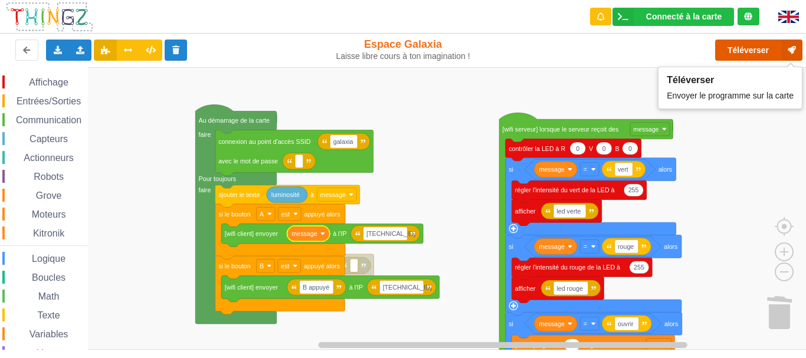
click at [753, 48] on button "Téléverser" at bounding box center [758, 50] width 87 height 21
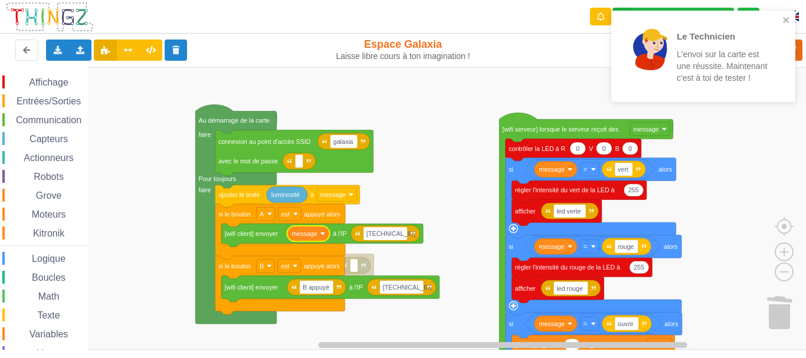
click at [708, 146] on rect "Espace de travail de Blocky" at bounding box center [407, 208] width 814 height 283
click at [787, 22] on icon "close" at bounding box center [787, 19] width 8 height 9
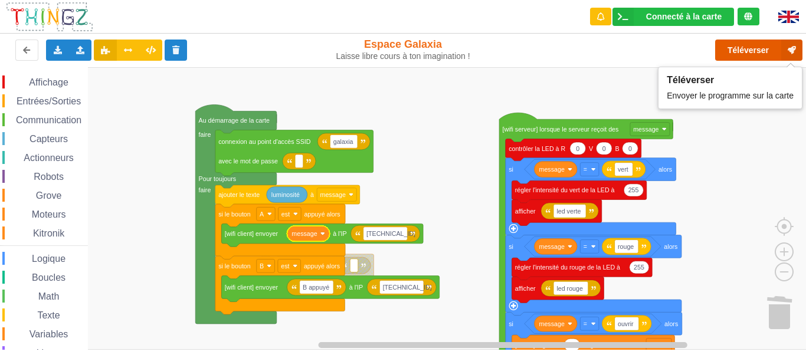
click at [741, 52] on button "Téléverser" at bounding box center [758, 50] width 87 height 21
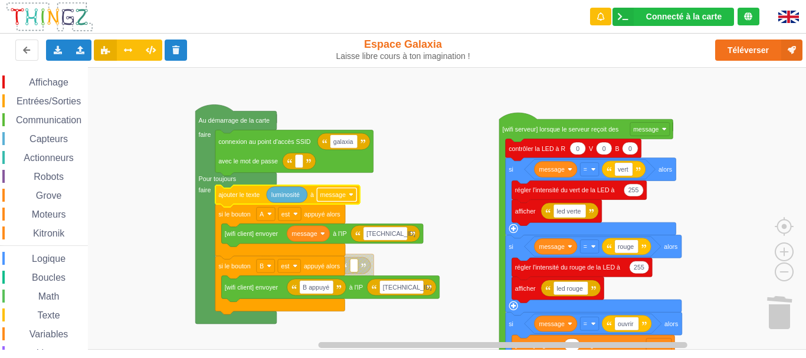
click at [352, 198] on rect "Espace de travail de Blocky" at bounding box center [337, 195] width 40 height 14
click at [390, 204] on rect "Espace de travail de Blocky" at bounding box center [407, 208] width 814 height 283
click at [51, 331] on span "Variables" at bounding box center [49, 334] width 42 height 10
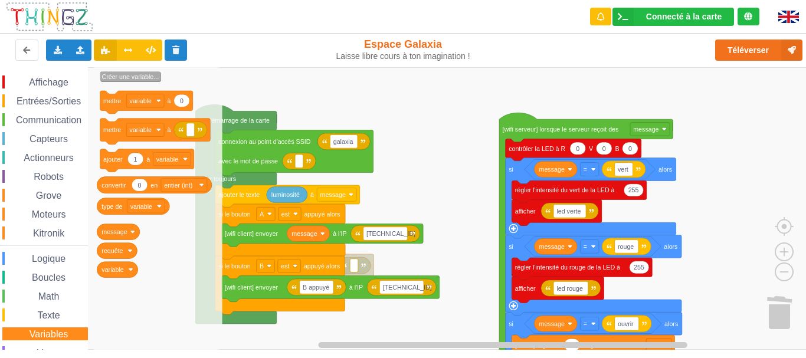
click at [140, 79] on text "Créer une variable..." at bounding box center [130, 76] width 57 height 7
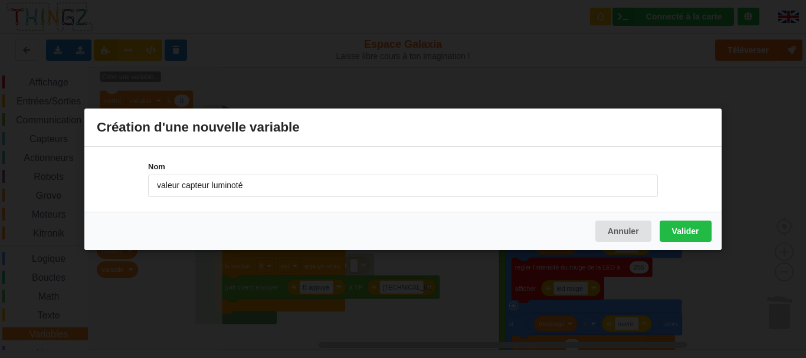
type input "valeur capteur luminoté"
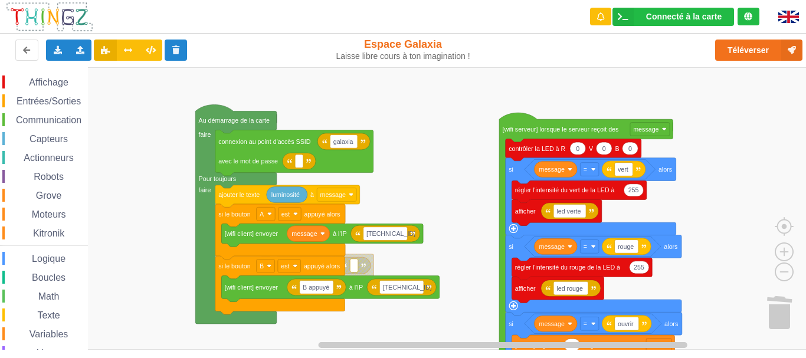
click at [393, 181] on rect "Espace de travail de Blocky" at bounding box center [407, 208] width 814 height 283
click at [339, 197] on text "message" at bounding box center [332, 194] width 25 height 7
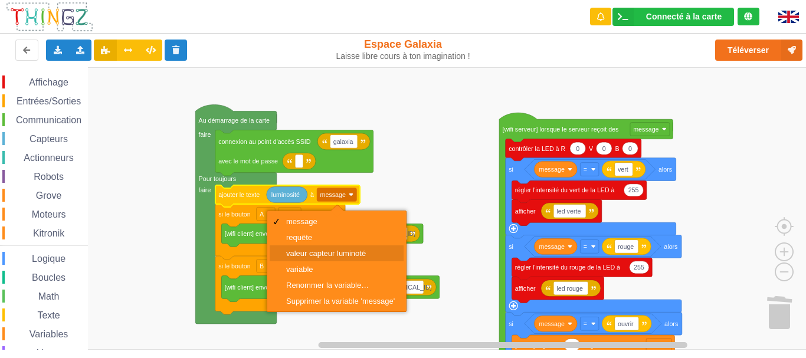
click at [336, 251] on div "valeur capteur luminoté" at bounding box center [340, 253] width 109 height 9
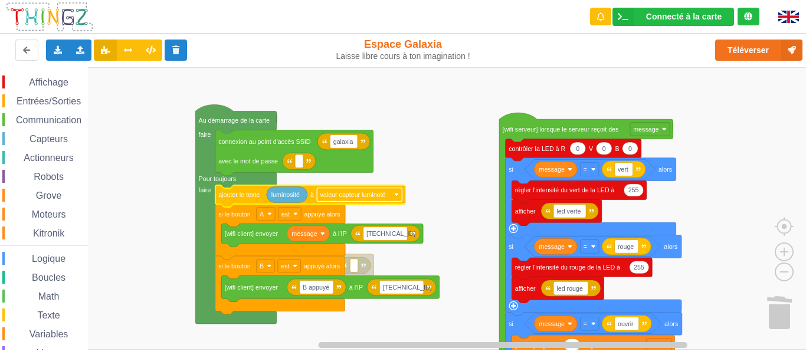
click at [373, 196] on text "valeur capteur luminoté" at bounding box center [353, 194] width 66 height 7
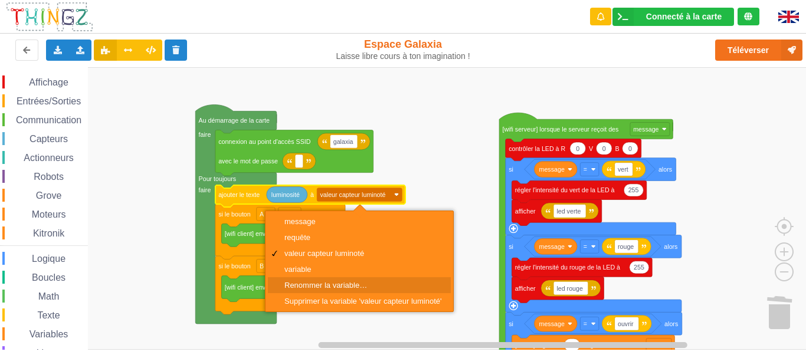
click at [338, 284] on div "Renommer la variable…" at bounding box center [363, 285] width 158 height 9
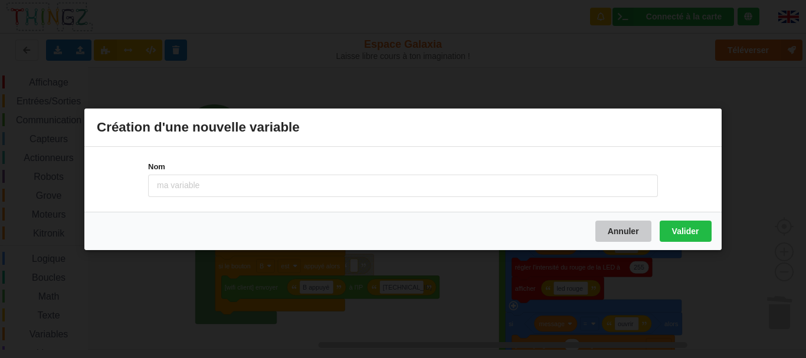
drag, startPoint x: 614, startPoint y: 217, endPoint x: 616, endPoint y: 227, distance: 9.6
click at [616, 227] on div "Annuler Valider" at bounding box center [402, 230] width 637 height 38
click at [616, 227] on button "Annuler" at bounding box center [623, 230] width 56 height 21
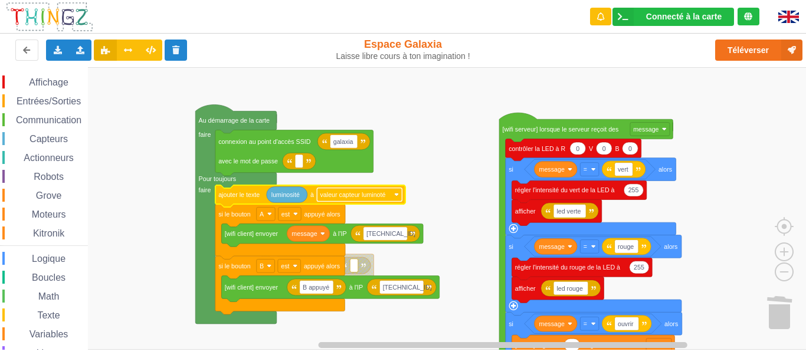
click at [390, 192] on rect "Espace de travail de Blocky" at bounding box center [359, 195] width 85 height 14
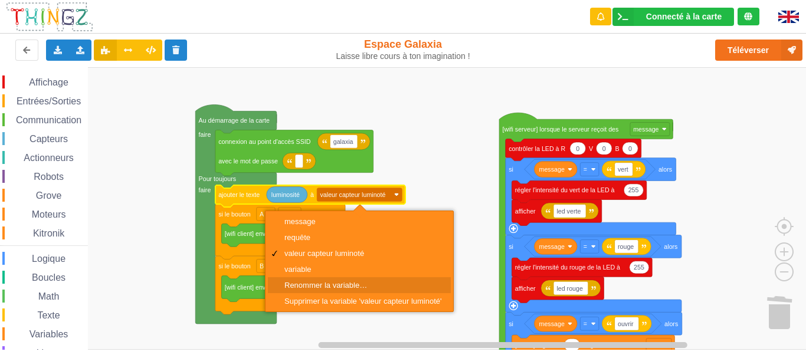
click at [331, 282] on div "Renommer la variable…" at bounding box center [363, 285] width 158 height 9
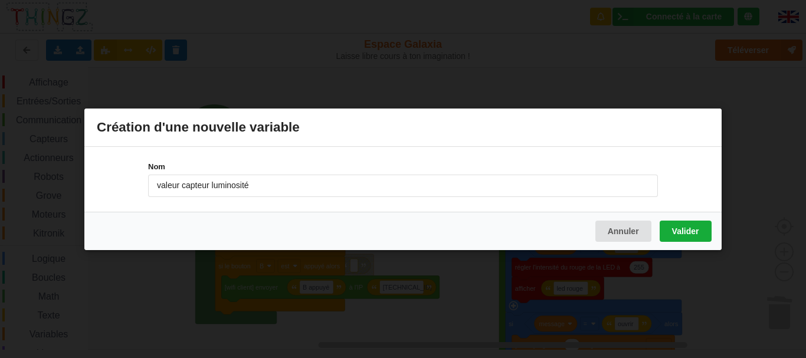
type input "valeur capteur luminosité"
click at [677, 230] on button "Valider" at bounding box center [686, 230] width 52 height 21
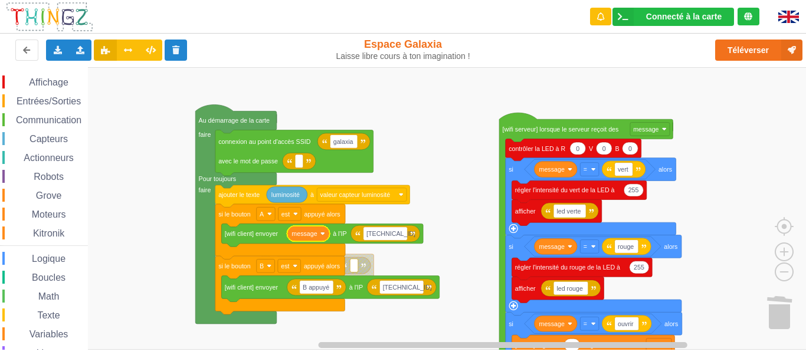
click at [323, 236] on icon "Espace de travail de Blocky" at bounding box center [308, 234] width 42 height 16
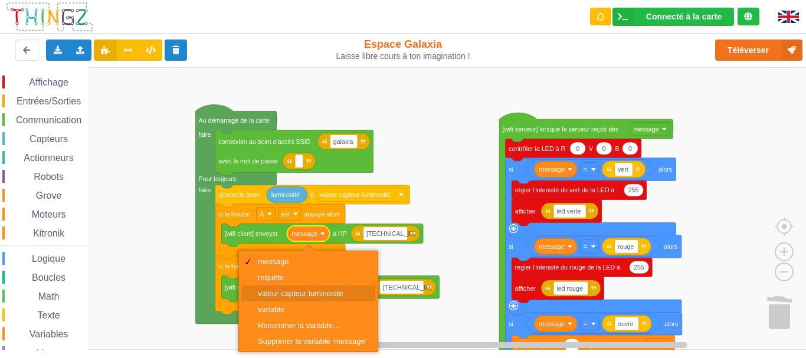
click at [309, 287] on div "valeur capteur luminosité" at bounding box center [308, 294] width 134 height 16
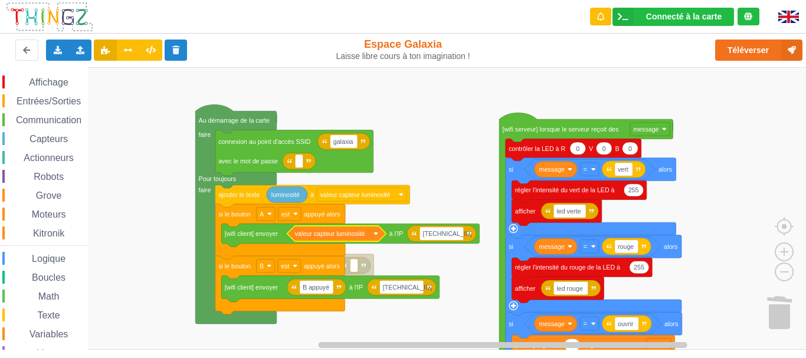
click at [61, 264] on div "Logique" at bounding box center [45, 258] width 86 height 13
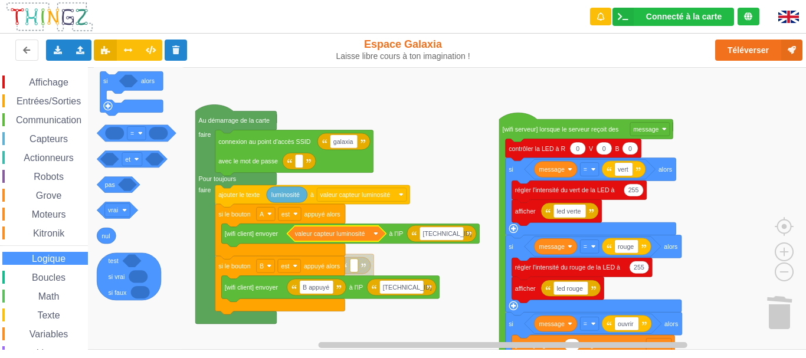
click at [55, 325] on div "Affichage Entrées/Sorties Communication Capteurs Actionneurs Robots Grove Moteu…" at bounding box center [44, 243] width 88 height 335
click at [56, 331] on span "Variables" at bounding box center [49, 334] width 42 height 10
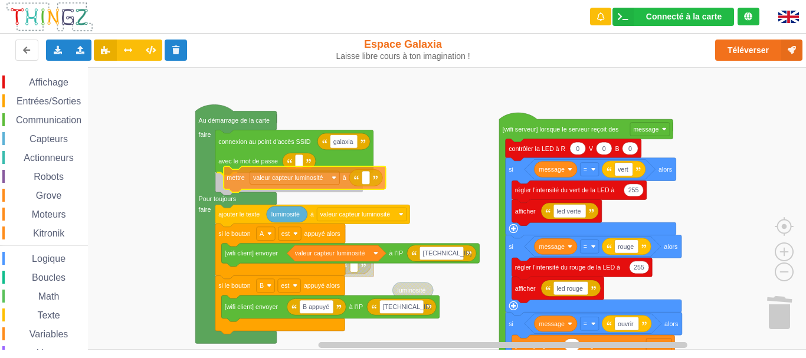
click at [240, 184] on div "Affichage Entrées/Sorties Communication Capteurs Actionneurs Robots Grove Moteu…" at bounding box center [407, 208] width 814 height 283
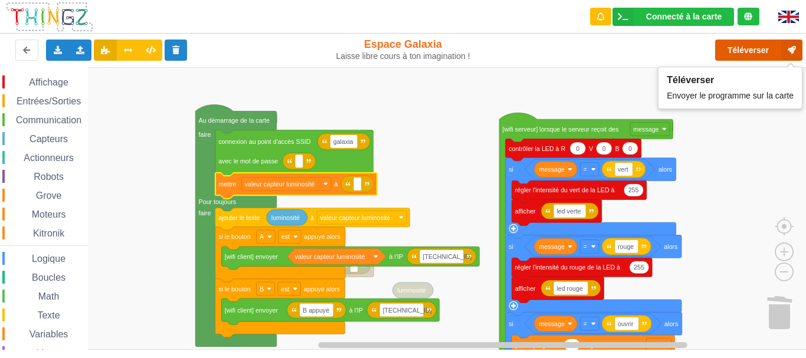
click at [755, 49] on button "Téléverser" at bounding box center [758, 50] width 87 height 21
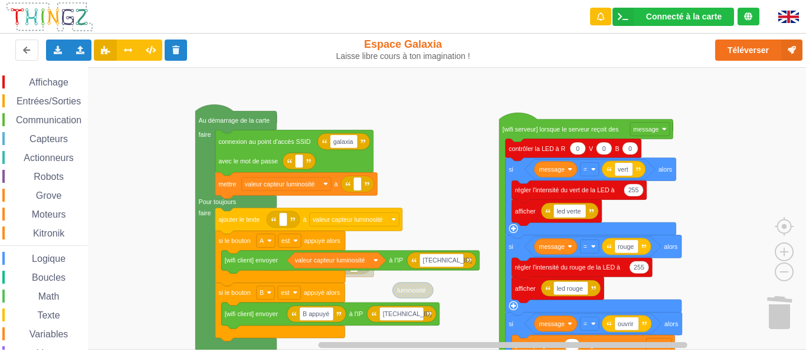
click at [58, 139] on span "Capteurs" at bounding box center [49, 139] width 42 height 10
click at [306, 222] on div "Affichage Entrées/Sorties Communication Capteurs Actionneurs Robots Grove Moteu…" at bounding box center [407, 208] width 814 height 283
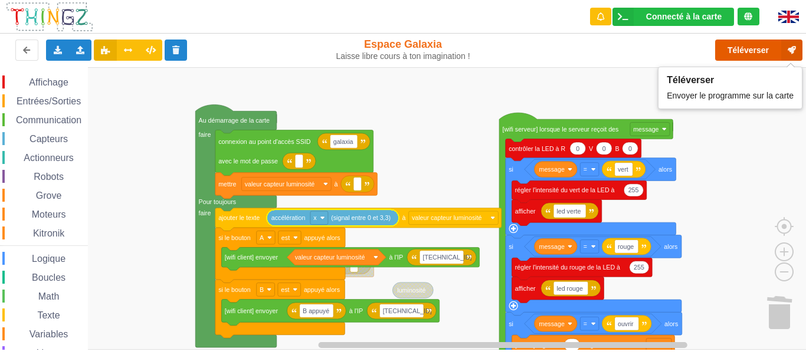
click at [730, 58] on button "Téléverser" at bounding box center [758, 50] width 87 height 21
click at [749, 52] on button "Téléverser" at bounding box center [758, 50] width 87 height 21
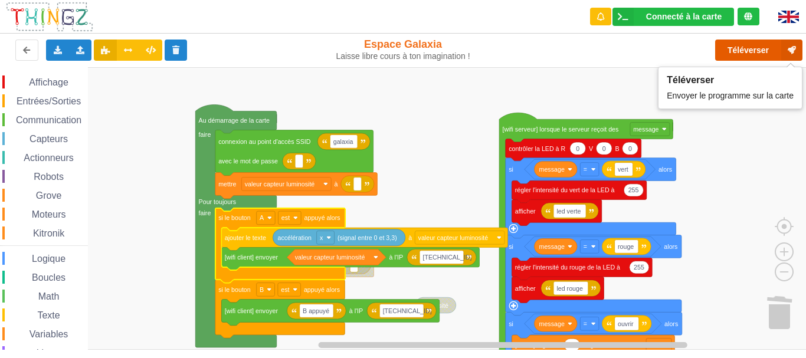
click at [739, 45] on button "Téléverser" at bounding box center [758, 50] width 87 height 21
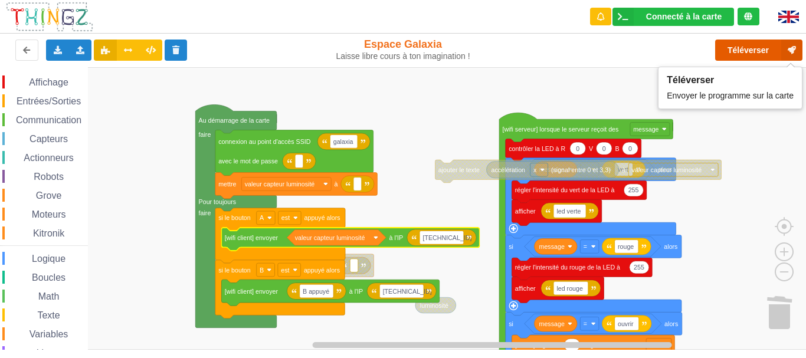
click at [738, 50] on button "Téléverser" at bounding box center [758, 50] width 87 height 21
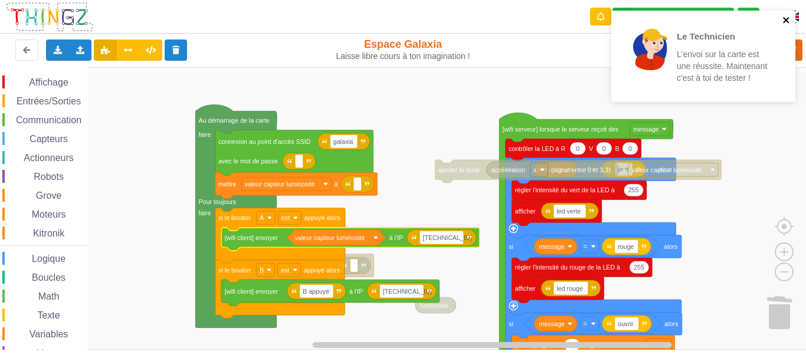
click at [788, 21] on icon "close" at bounding box center [786, 20] width 6 height 6
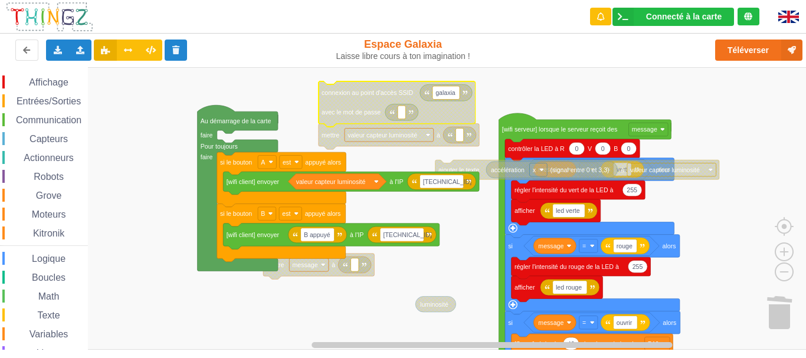
click at [57, 122] on span "Communication" at bounding box center [48, 120] width 69 height 10
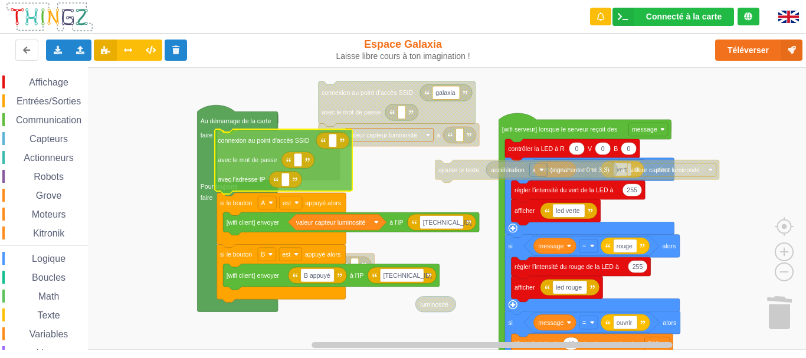
click at [240, 139] on div "Affichage Entrées/Sorties Communication Capteurs Actionneurs Robots Grove Moteu…" at bounding box center [407, 208] width 814 height 283
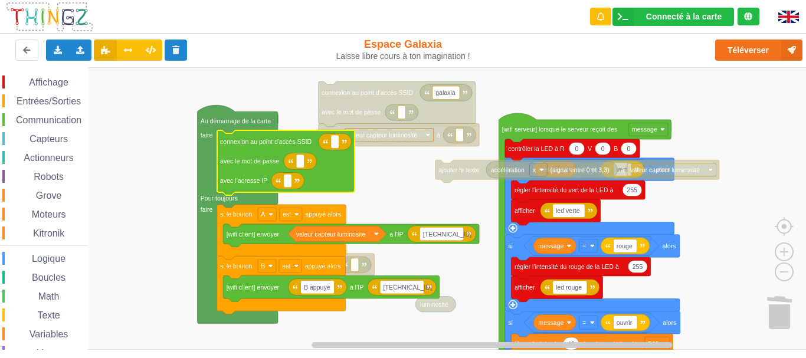
click at [331, 145] on icon "Espace de travail de Blocky" at bounding box center [335, 141] width 33 height 17
click at [333, 144] on rect "Espace de travail de Blocky" at bounding box center [335, 142] width 8 height 14
type input "galaxia"
click at [289, 187] on rect "Espace de travail de Blocky" at bounding box center [288, 181] width 8 height 14
type input "172.168.4.3"
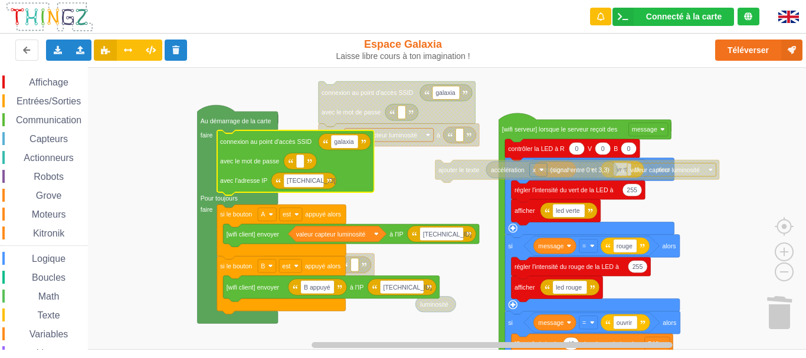
click at [438, 184] on rect "Espace de travail de Blocky" at bounding box center [407, 208] width 814 height 283
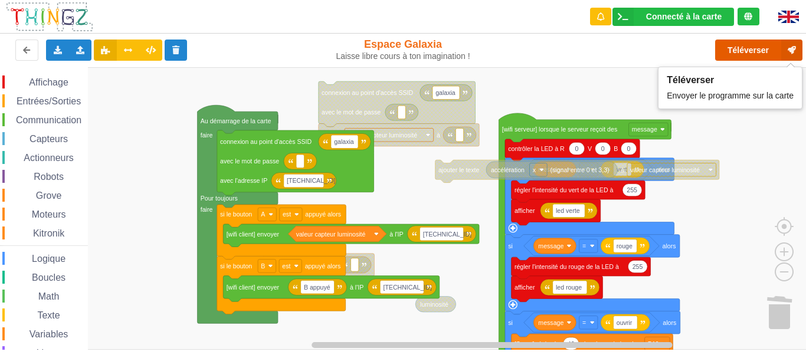
click at [734, 59] on button "Téléverser" at bounding box center [758, 50] width 87 height 21
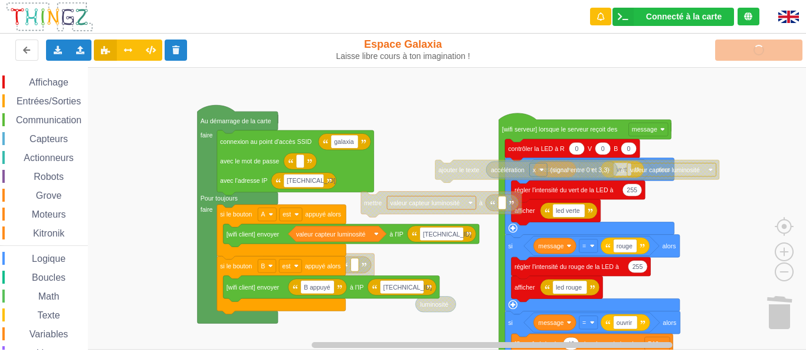
click at [454, 270] on rect "Espace de travail de Blocky" at bounding box center [407, 208] width 814 height 283
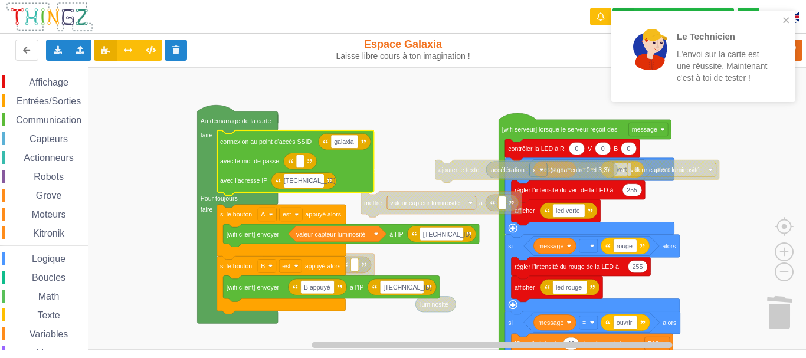
click at [294, 182] on input "172.168.4.3" at bounding box center [304, 181] width 40 height 14
type input "192.168.4.3"
click at [787, 20] on icon "close" at bounding box center [786, 20] width 6 height 6
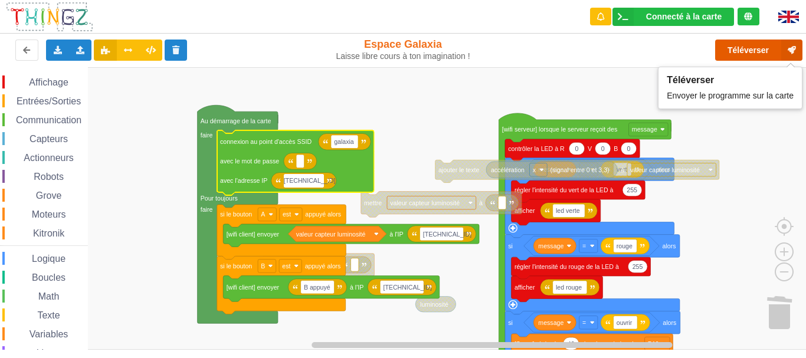
click at [757, 48] on button "Téléverser" at bounding box center [758, 50] width 87 height 21
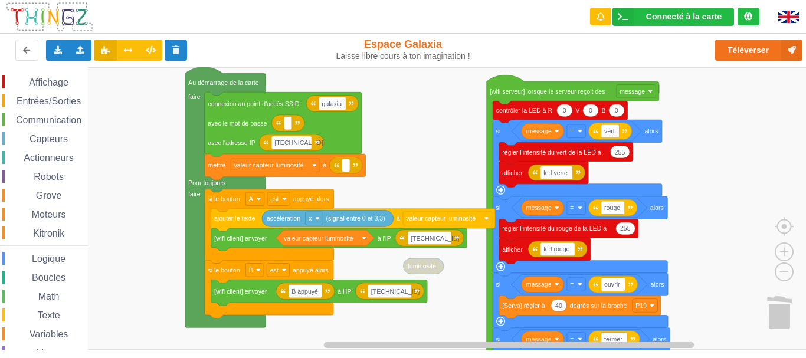
click at [404, 168] on div "Affichage Entrées/Sorties Communication Capteurs Actionneurs Robots Grove Moteu…" at bounding box center [407, 208] width 814 height 283
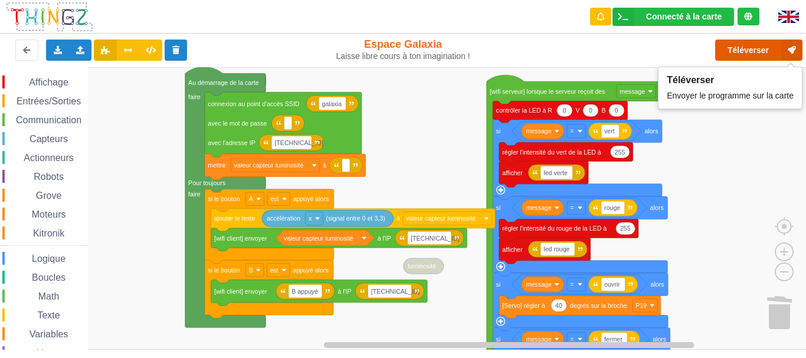
click at [732, 47] on button "Téléverser" at bounding box center [758, 50] width 87 height 21
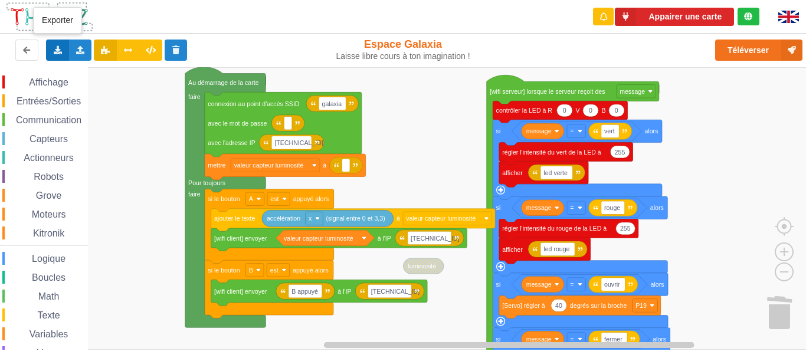
click at [61, 50] on icon at bounding box center [58, 49] width 10 height 7
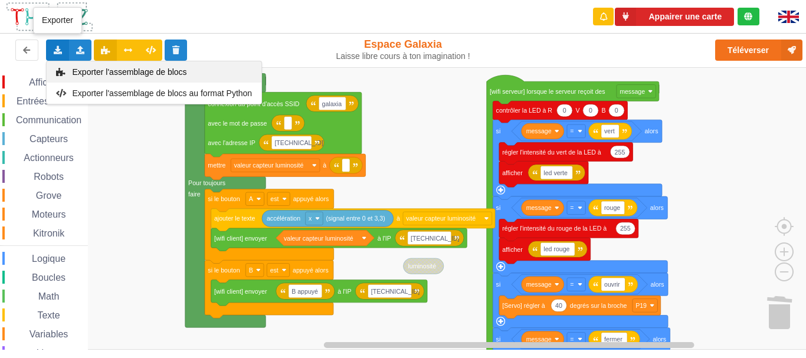
click at [84, 72] on span "Exporter l'assemblage de blocs" at bounding box center [130, 71] width 114 height 9
